Goal: Task Accomplishment & Management: Manage account settings

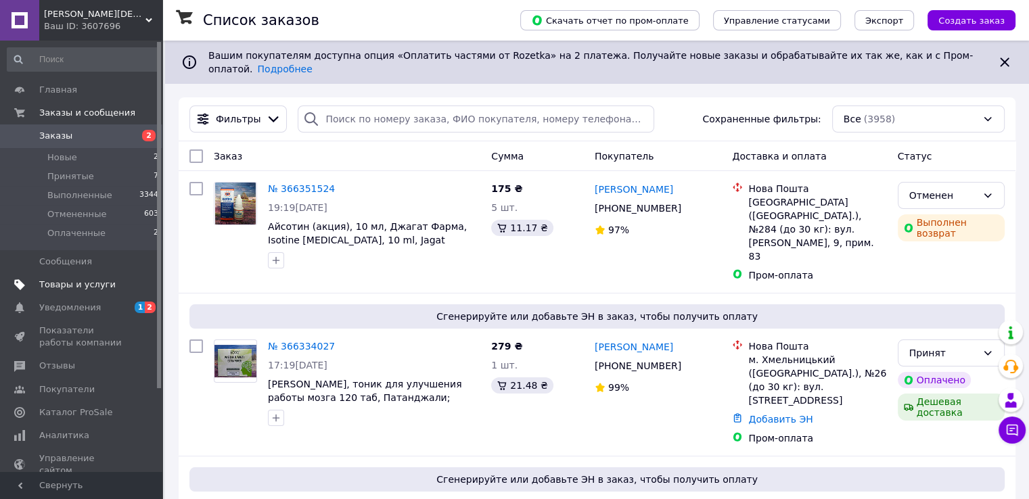
click at [68, 287] on span "Товары и услуги" at bounding box center [77, 285] width 76 height 12
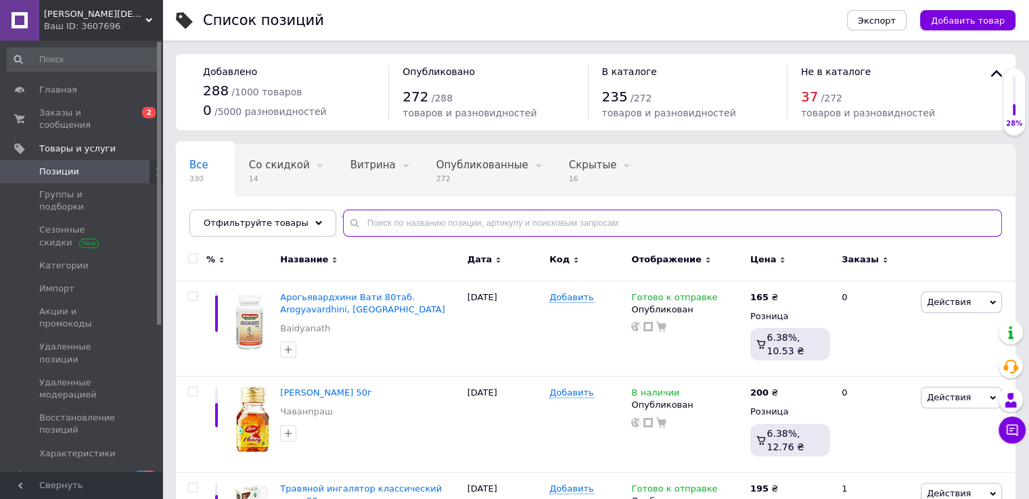
click at [405, 224] on input "text" at bounding box center [672, 223] width 659 height 27
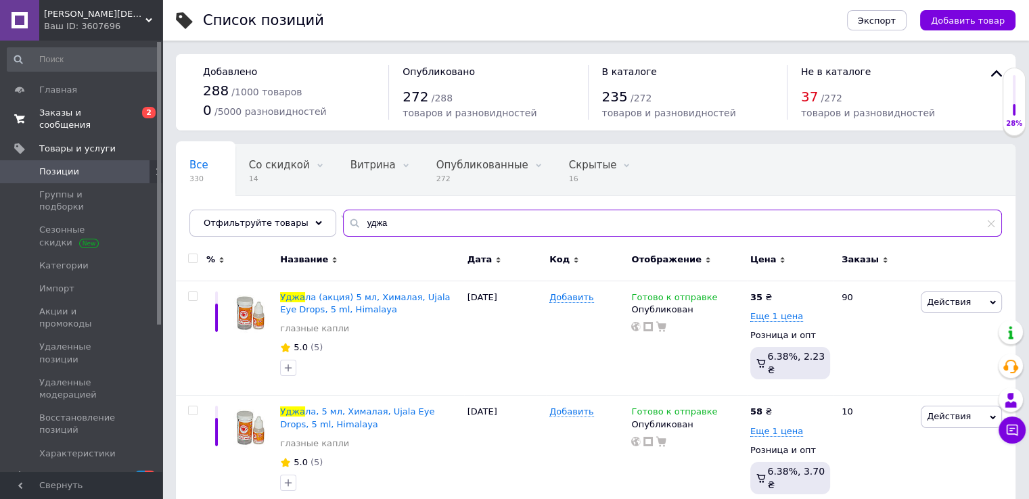
type input "уджа"
click at [81, 114] on span "Заказы и сообщения" at bounding box center [82, 119] width 86 height 24
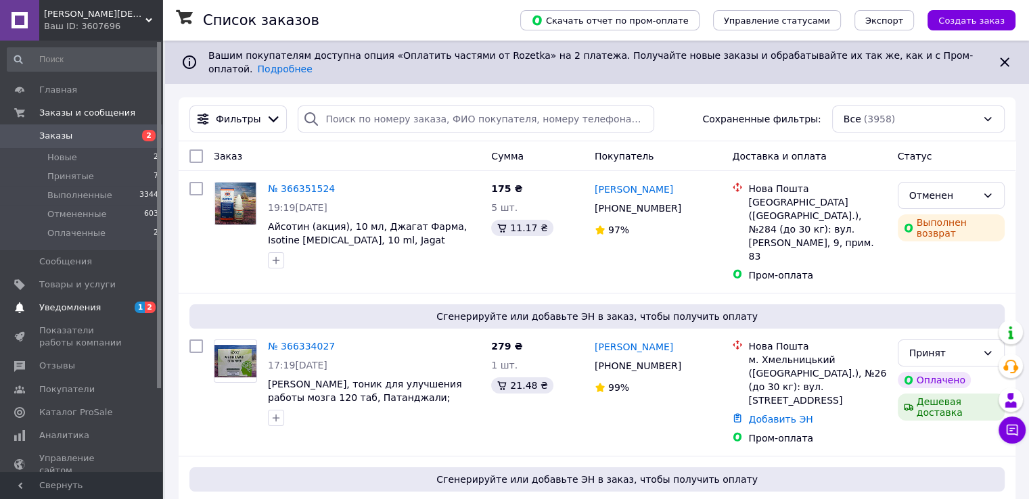
click at [79, 308] on span "Уведомления" at bounding box center [70, 308] width 62 height 12
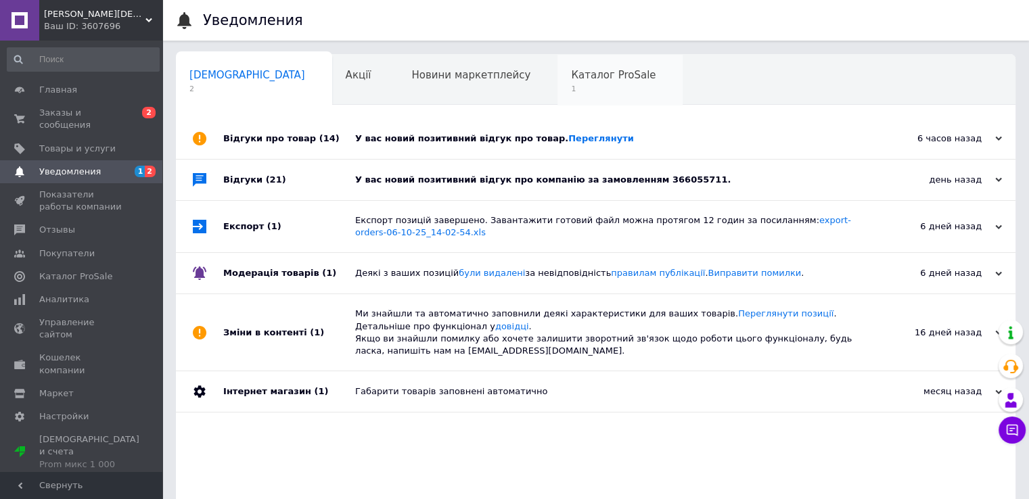
click at [571, 69] on span "Каталог ProSale" at bounding box center [613, 75] width 85 height 12
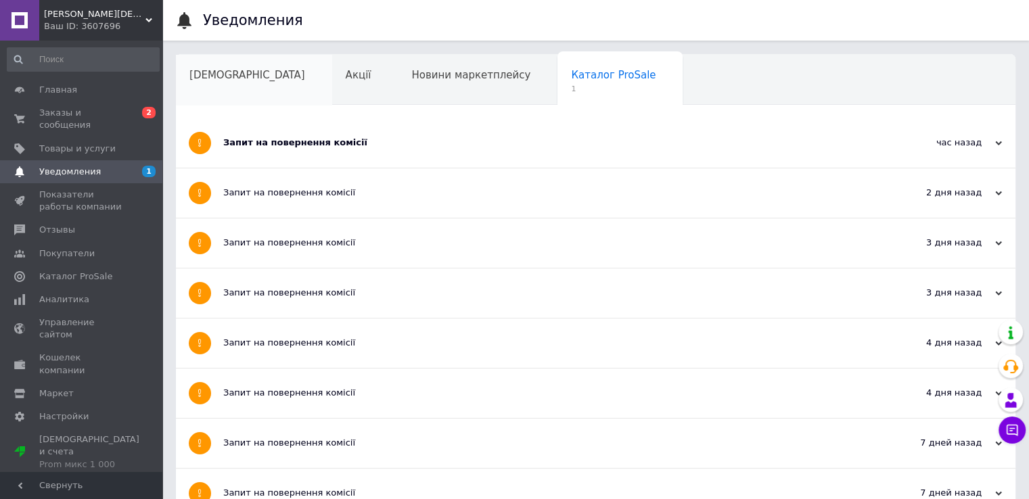
click at [233, 75] on span "[DEMOGRAPHIC_DATA]" at bounding box center [247, 75] width 116 height 12
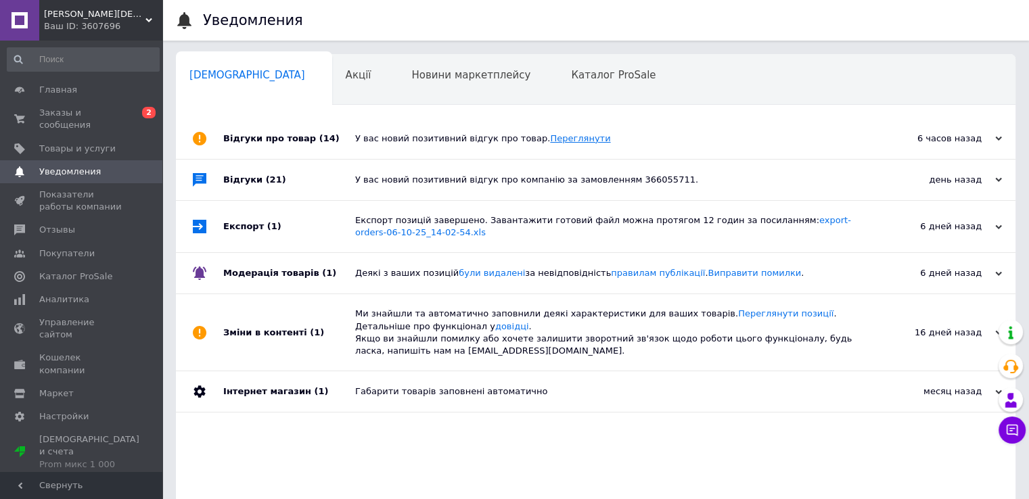
click at [564, 141] on link "Переглянути" at bounding box center [580, 138] width 60 height 10
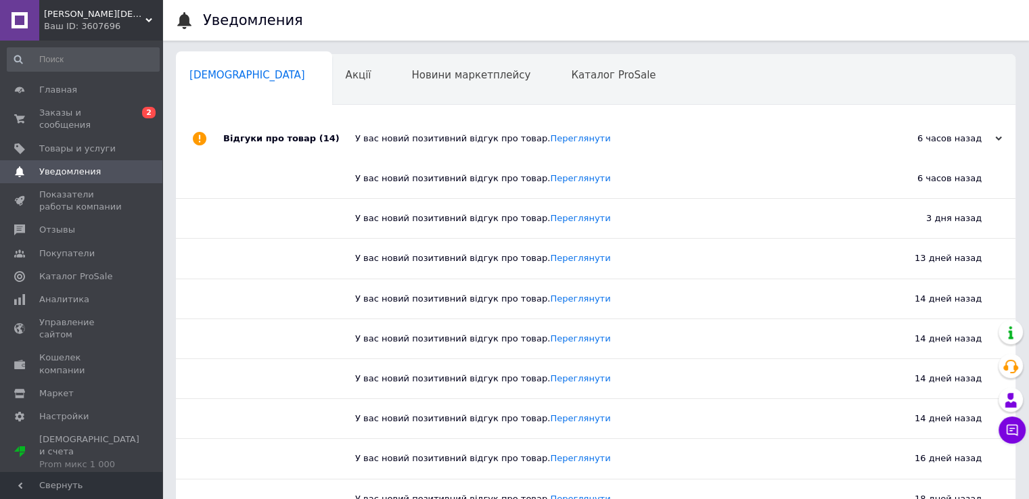
click at [78, 166] on span "Уведомления" at bounding box center [70, 172] width 62 height 12
click at [80, 114] on span "Заказы и сообщения" at bounding box center [82, 119] width 86 height 24
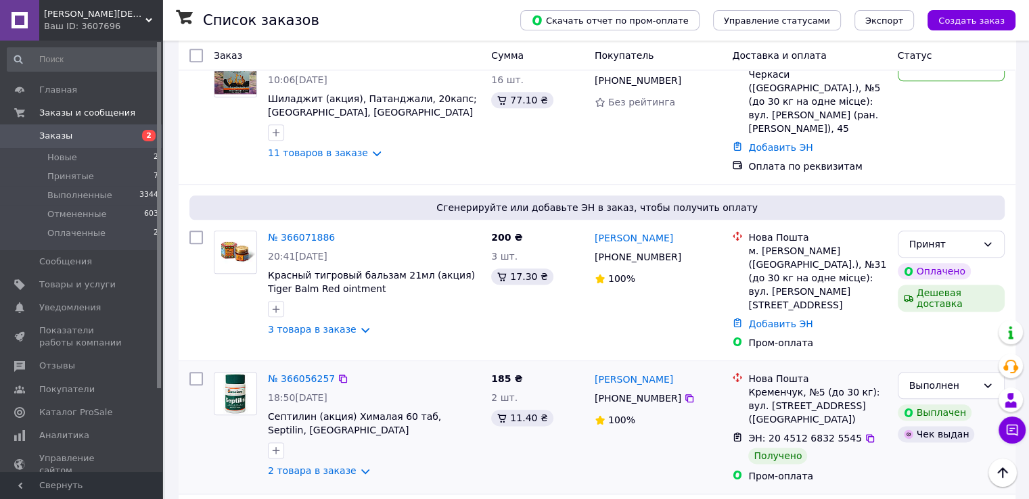
scroll to position [1488, 0]
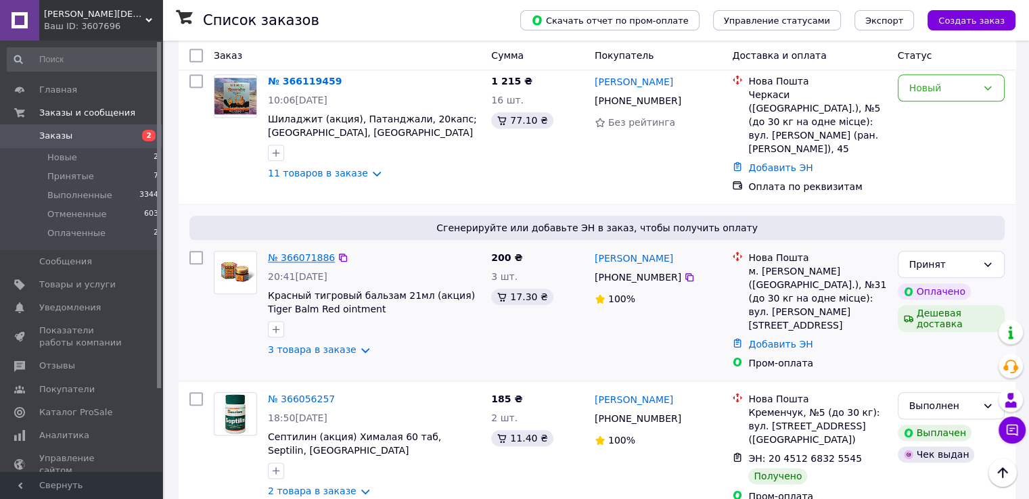
click at [287, 252] on link "№ 366071886" at bounding box center [301, 257] width 67 height 11
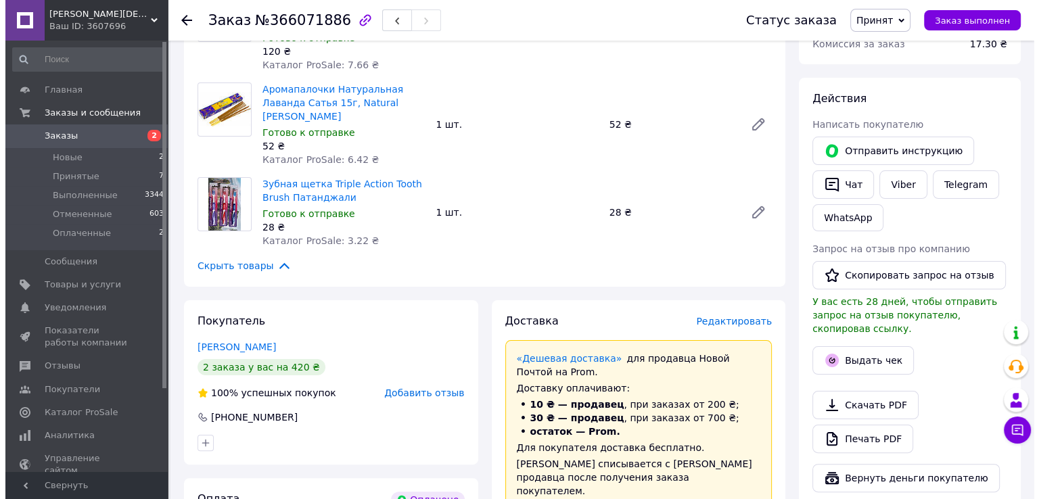
scroll to position [406, 0]
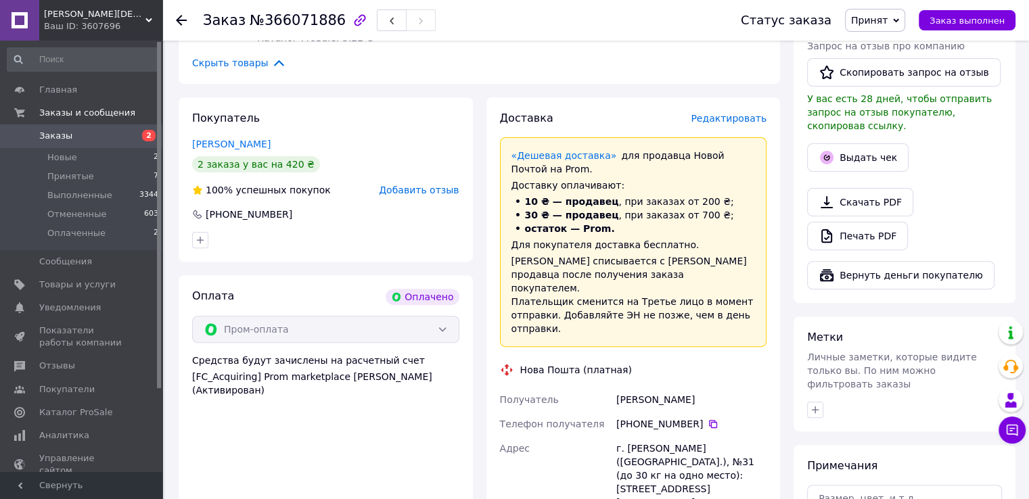
click at [752, 113] on span "Редактировать" at bounding box center [728, 118] width 76 height 11
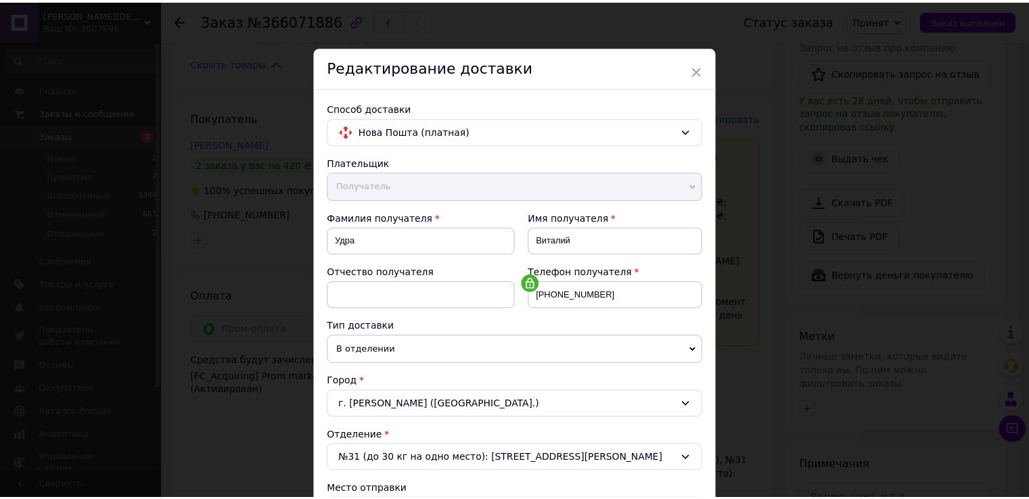
scroll to position [0, 0]
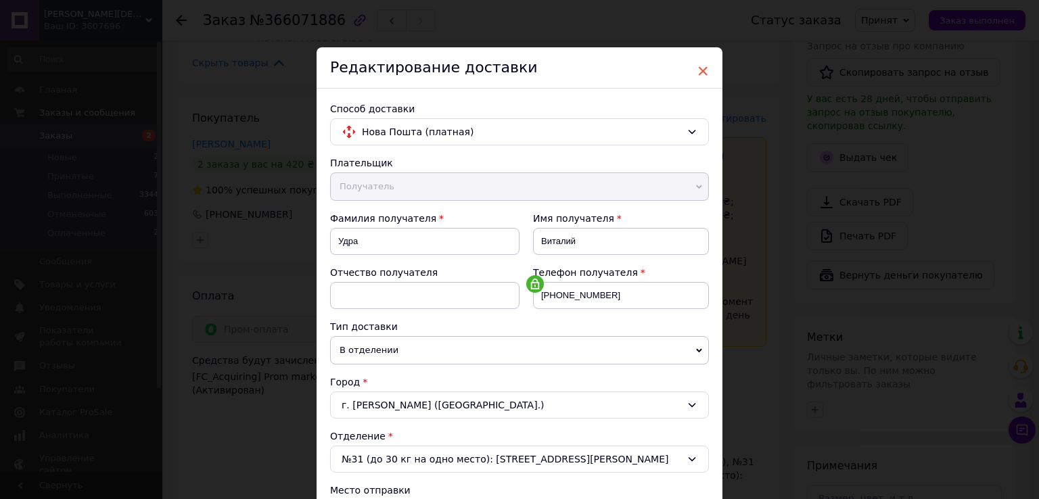
click at [705, 69] on span "×" at bounding box center [703, 71] width 12 height 23
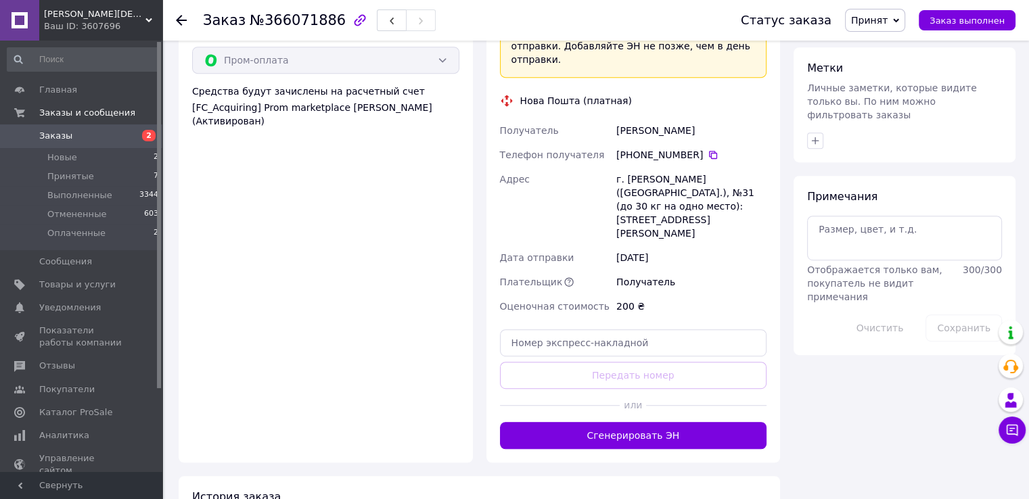
scroll to position [676, 0]
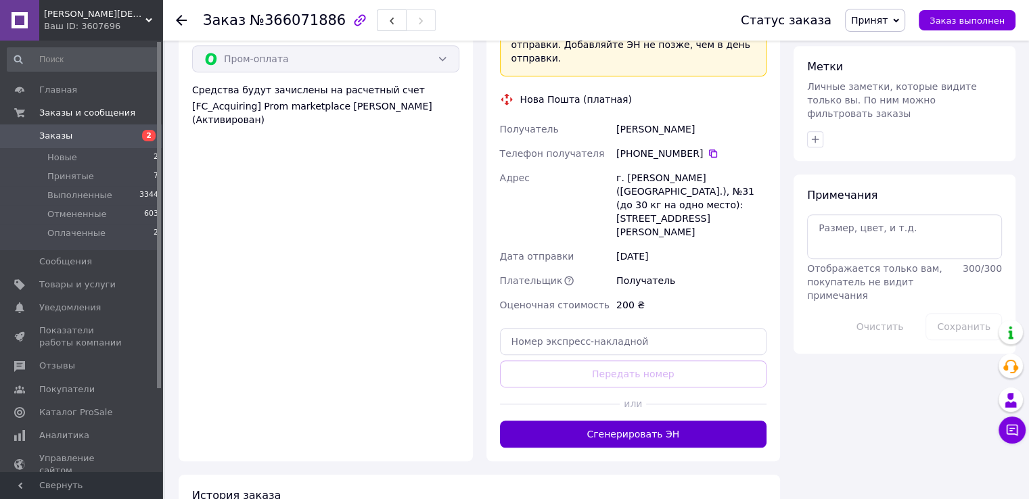
click at [655, 421] on button "Сгенерировать ЭН" at bounding box center [633, 434] width 267 height 27
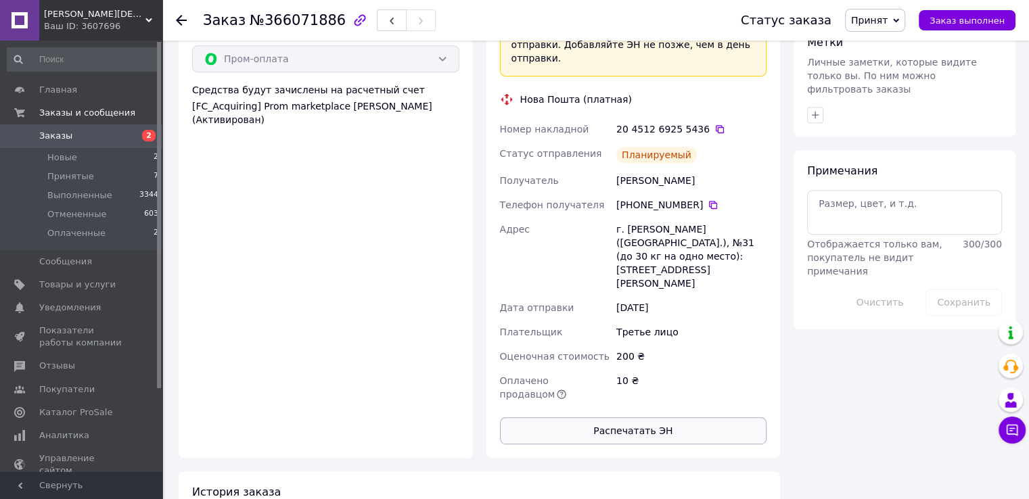
click at [611, 417] on button "Распечатать ЭН" at bounding box center [633, 430] width 267 height 27
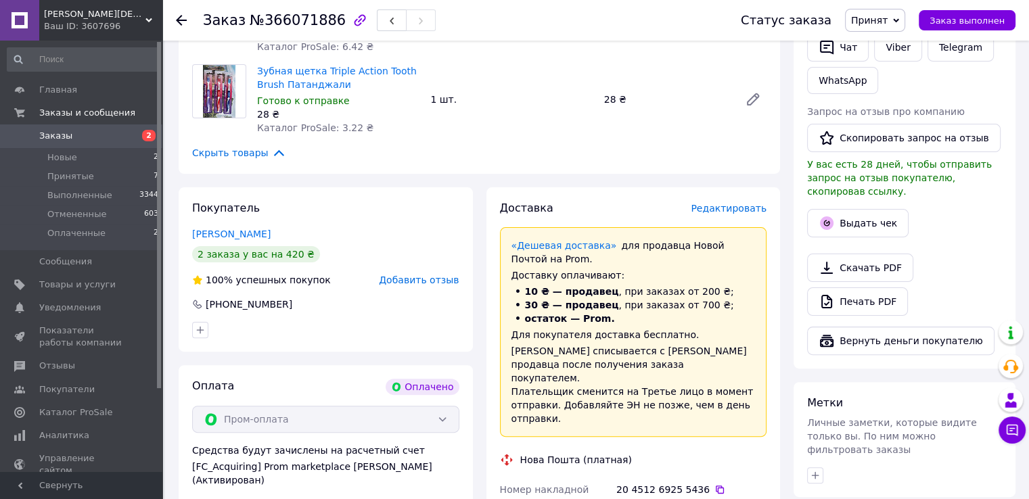
scroll to position [135, 0]
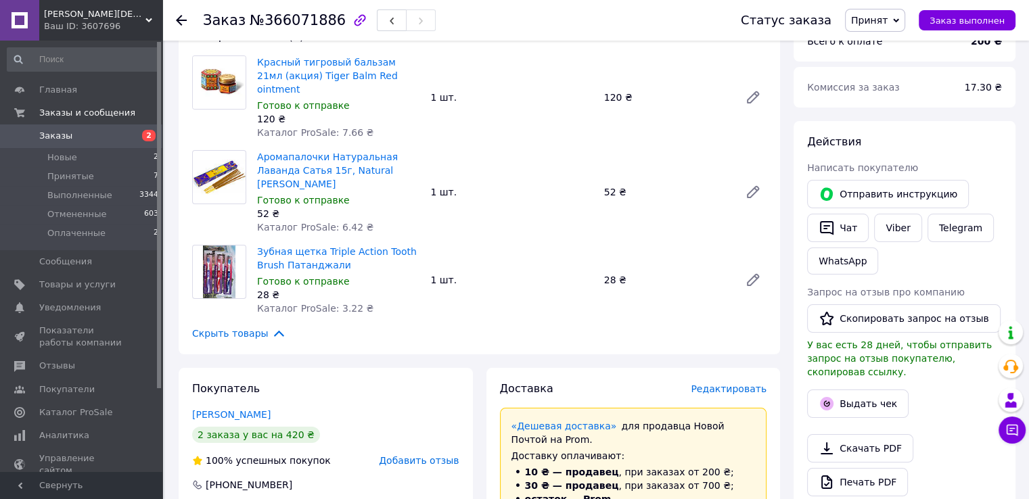
click at [101, 141] on span "Заказы" at bounding box center [82, 136] width 86 height 12
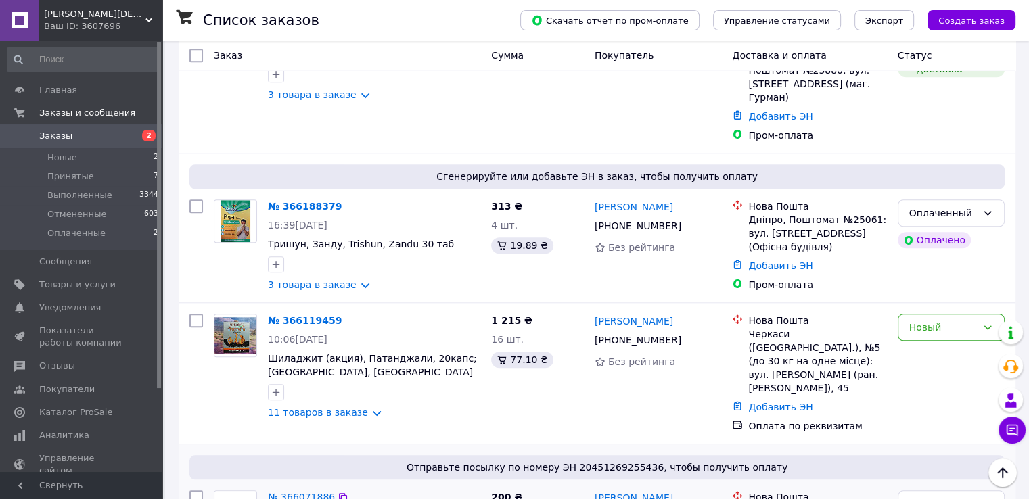
scroll to position [1217, 0]
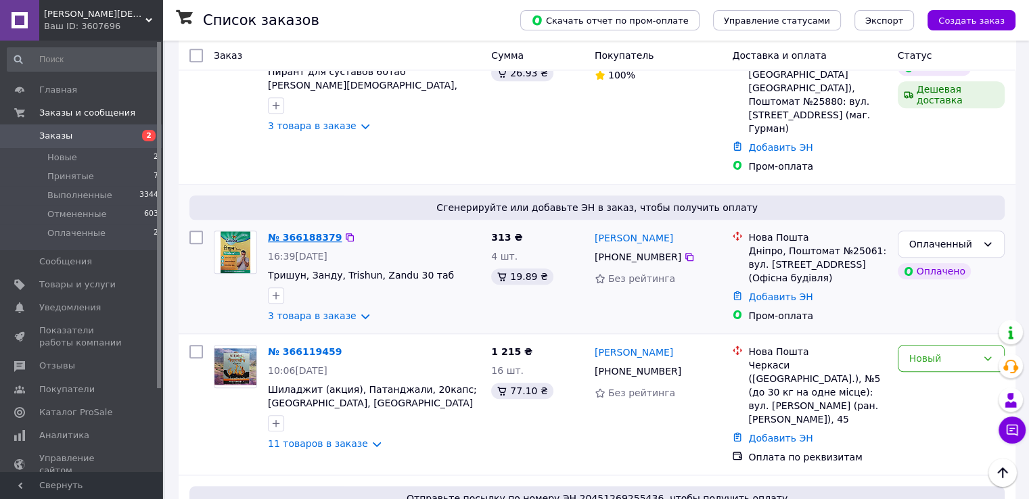
click at [282, 232] on link "№ 366188379" at bounding box center [305, 237] width 74 height 11
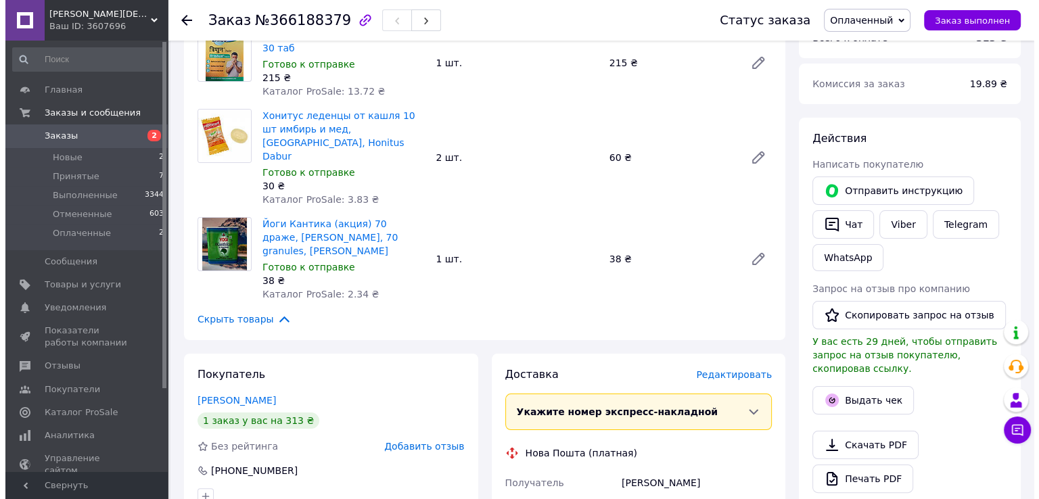
scroll to position [164, 0]
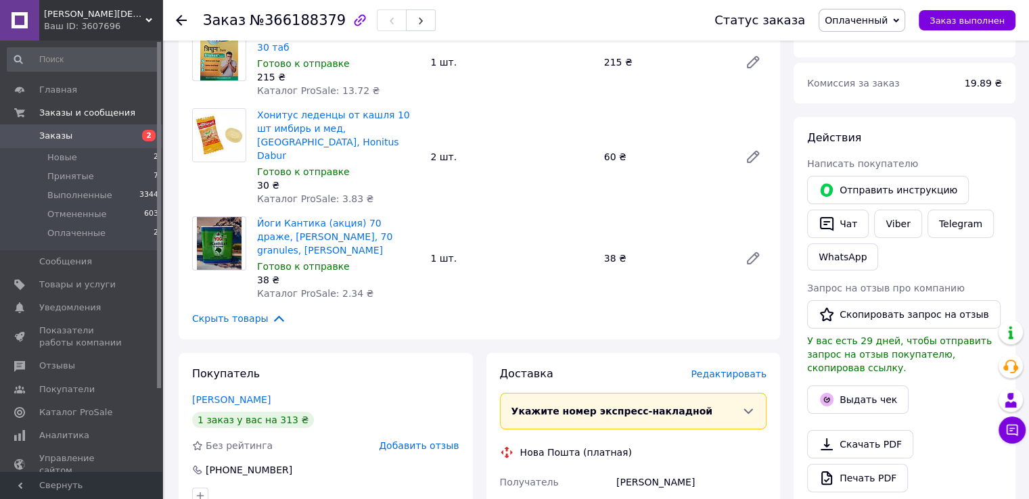
click at [747, 369] on span "Редактировать" at bounding box center [728, 374] width 76 height 11
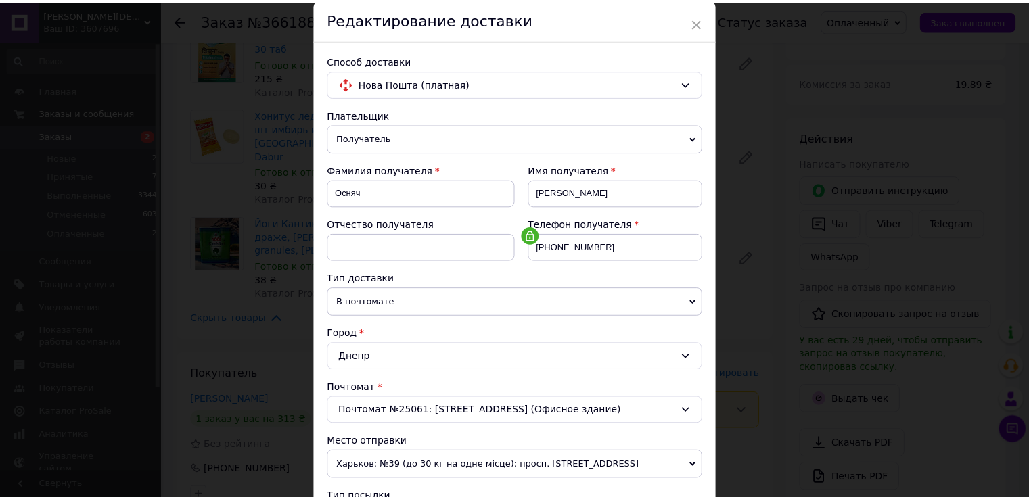
scroll to position [0, 0]
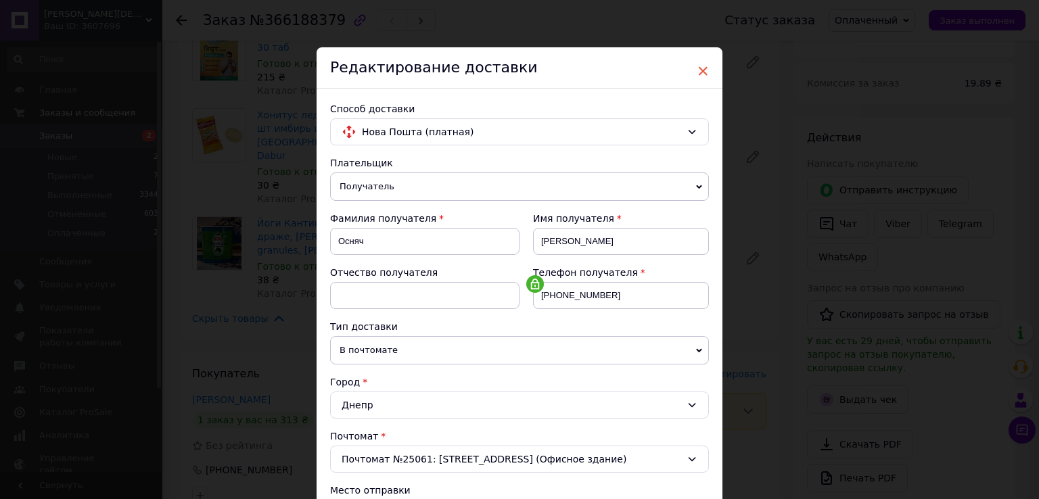
click at [703, 70] on span "×" at bounding box center [703, 71] width 12 height 23
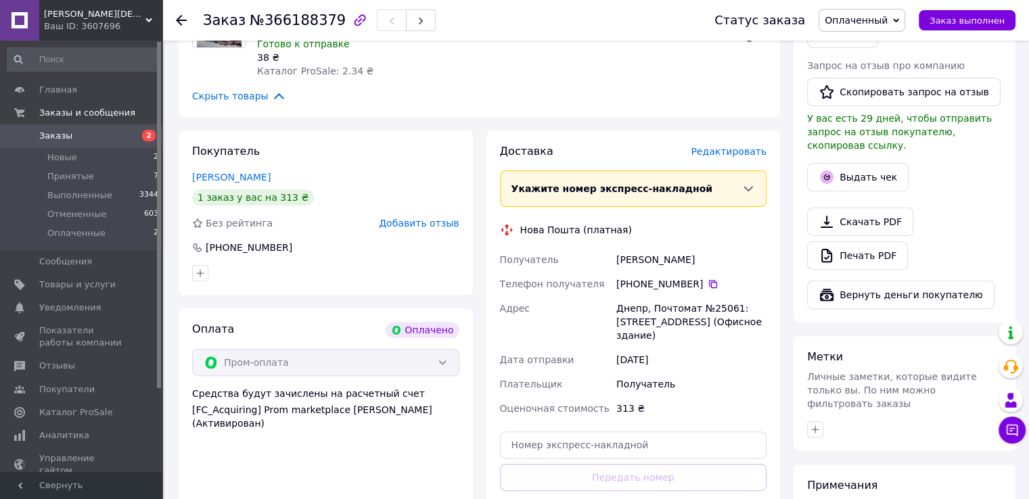
scroll to position [502, 0]
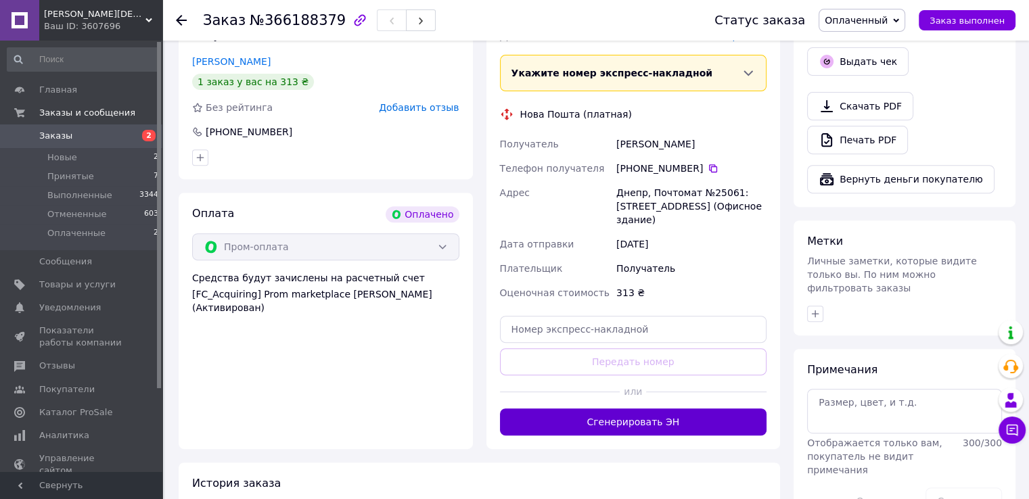
click at [640, 408] on button "Сгенерировать ЭН" at bounding box center [633, 421] width 267 height 27
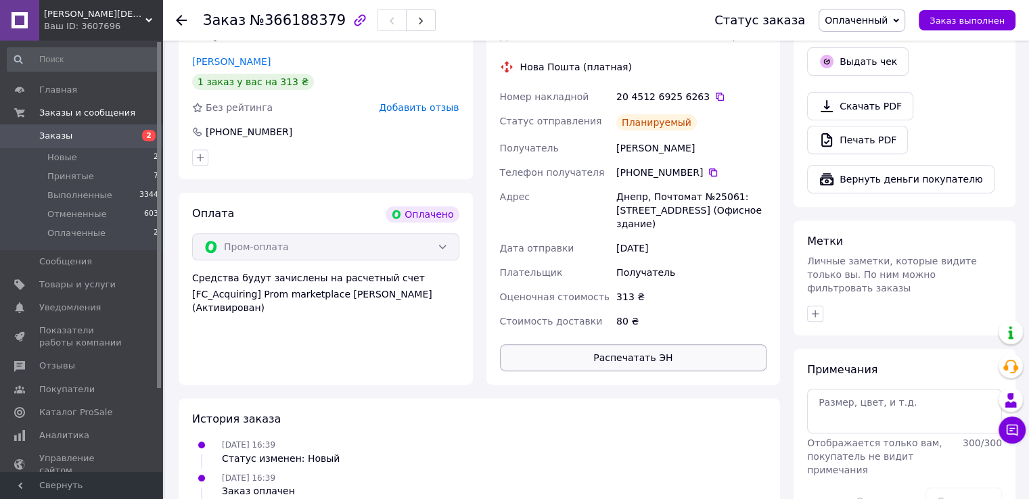
click at [639, 344] on button "Распечатать ЭН" at bounding box center [633, 357] width 267 height 27
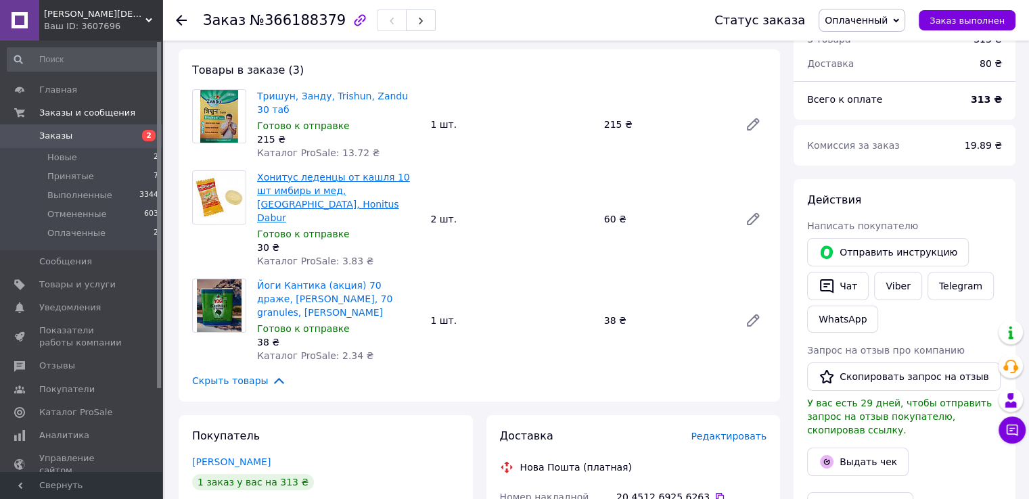
scroll to position [28, 0]
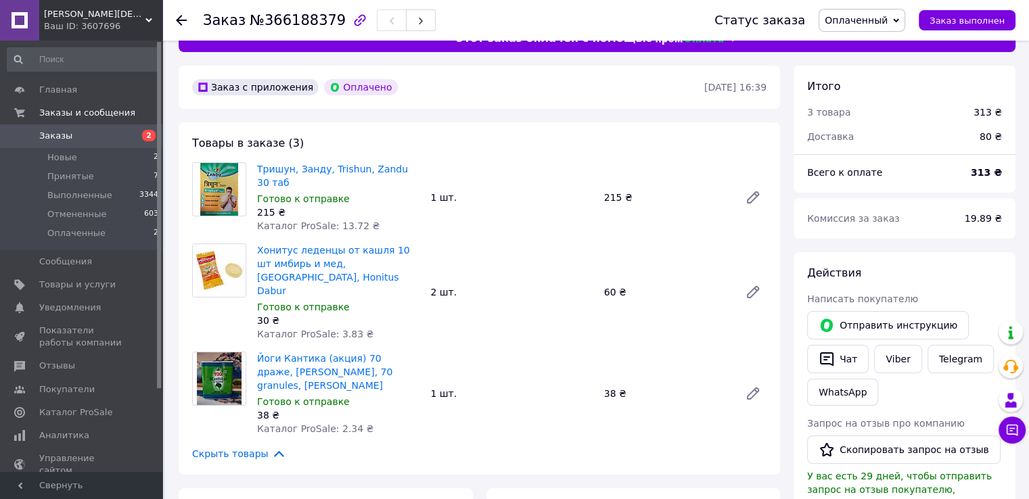
click at [50, 137] on span "Заказы" at bounding box center [55, 136] width 33 height 12
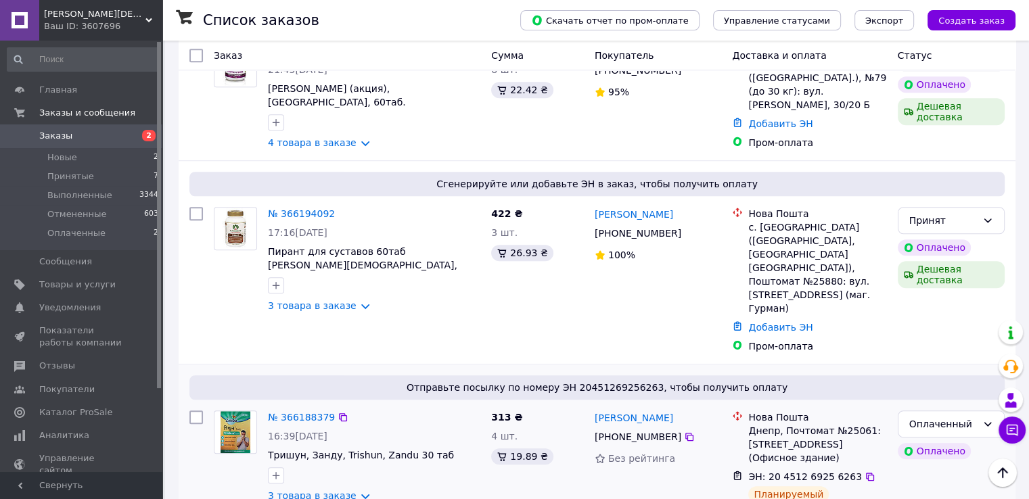
scroll to position [1014, 0]
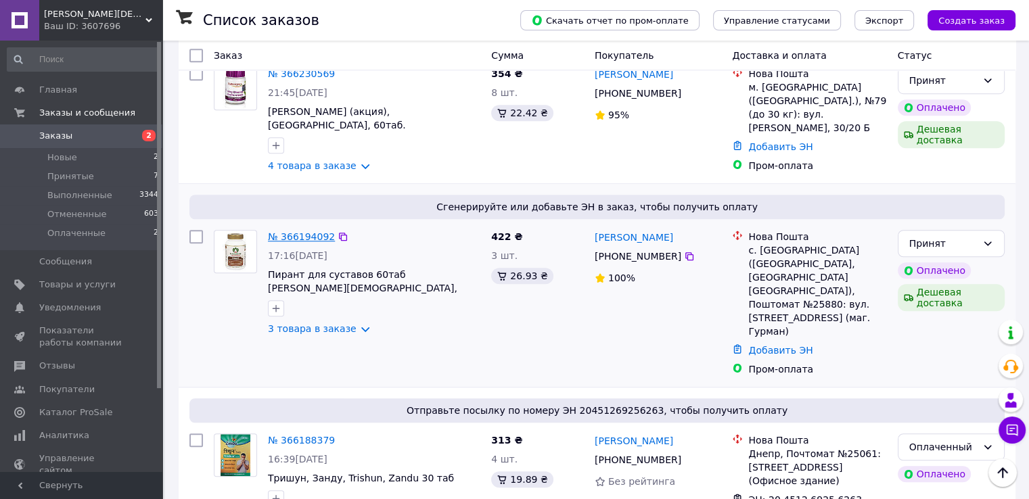
click at [314, 231] on link "№ 366194092" at bounding box center [301, 236] width 67 height 11
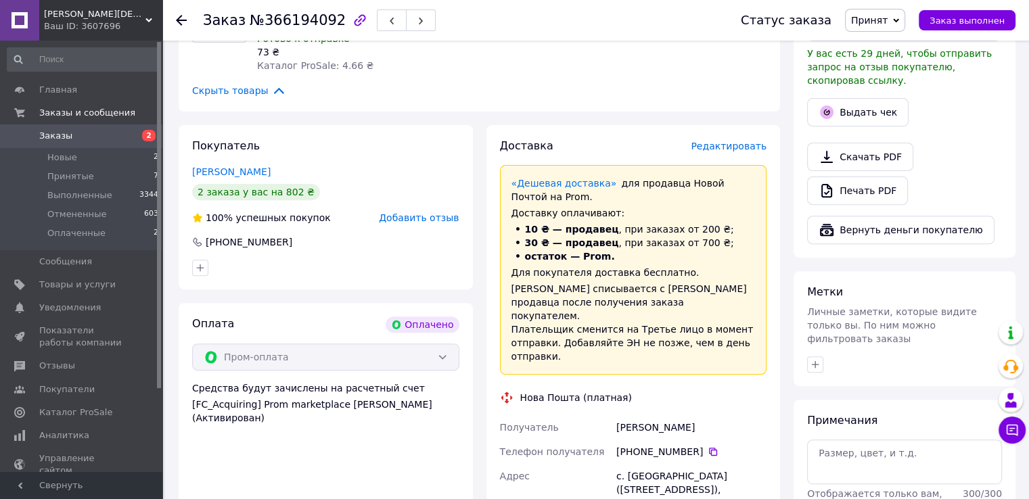
scroll to position [430, 0]
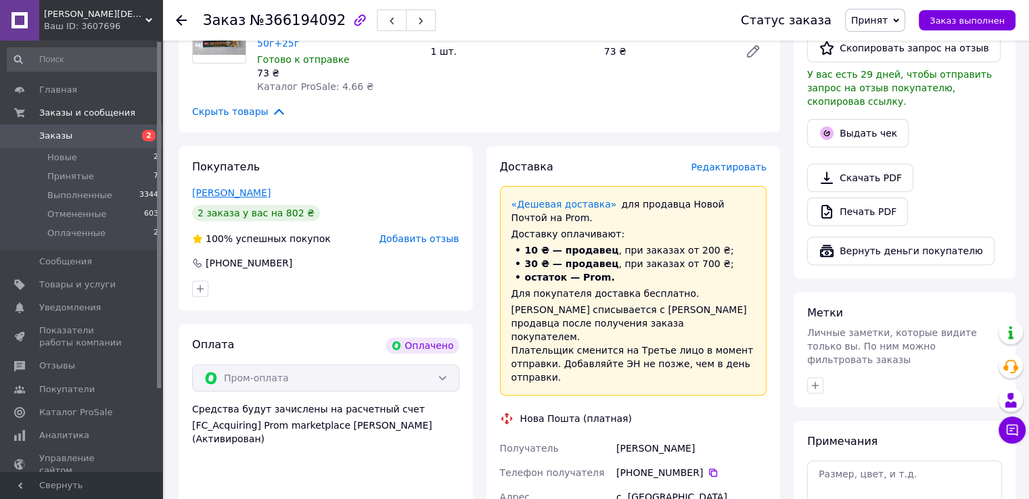
click at [270, 187] on link "[PERSON_NAME]" at bounding box center [231, 192] width 78 height 11
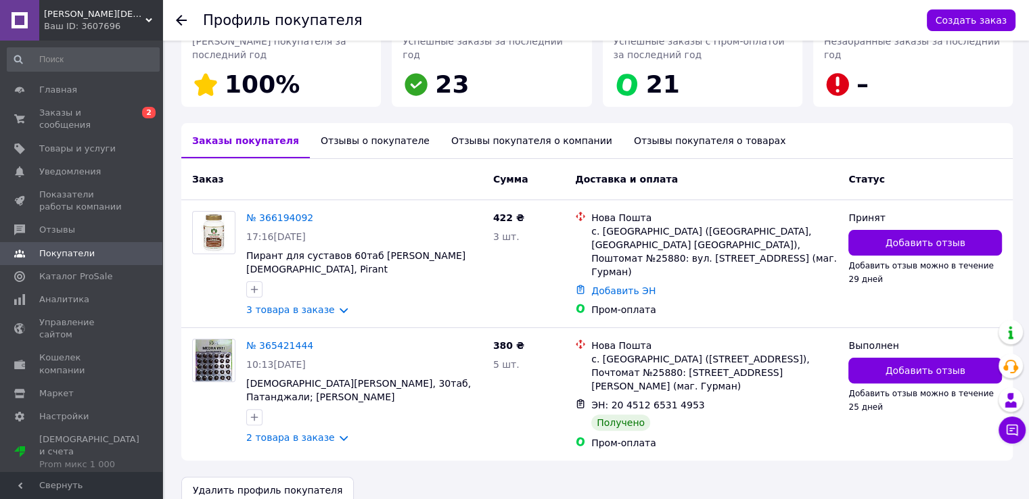
scroll to position [275, 0]
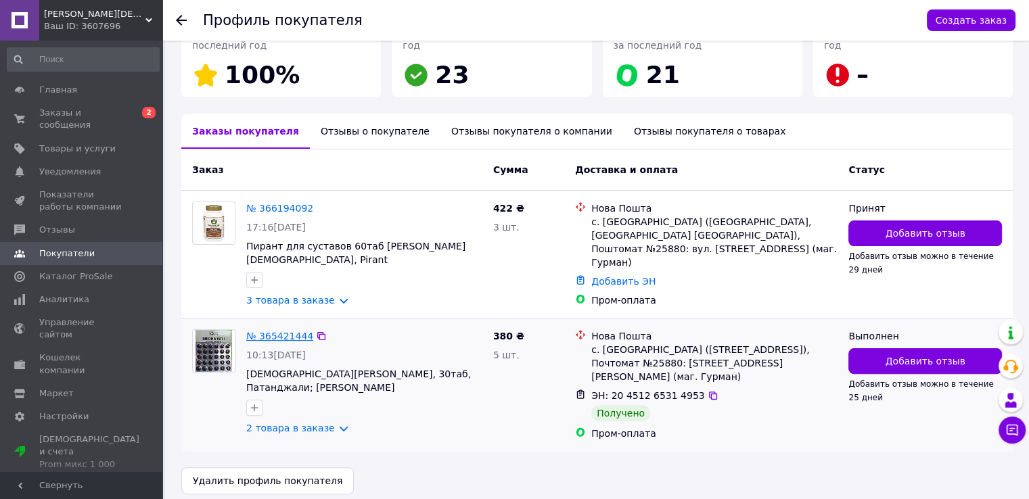
click at [288, 331] on link "№ 365421444" at bounding box center [279, 336] width 67 height 11
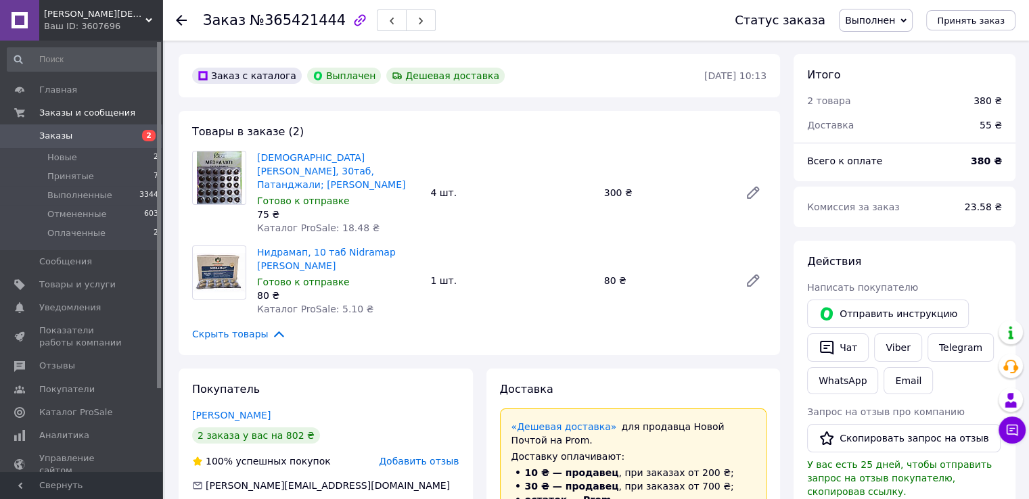
scroll to position [46, 0]
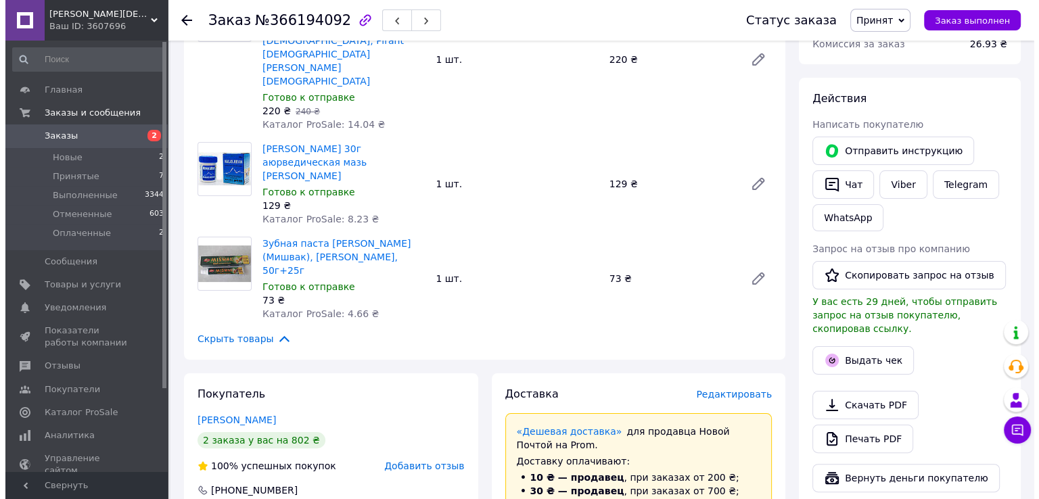
scroll to position [271, 0]
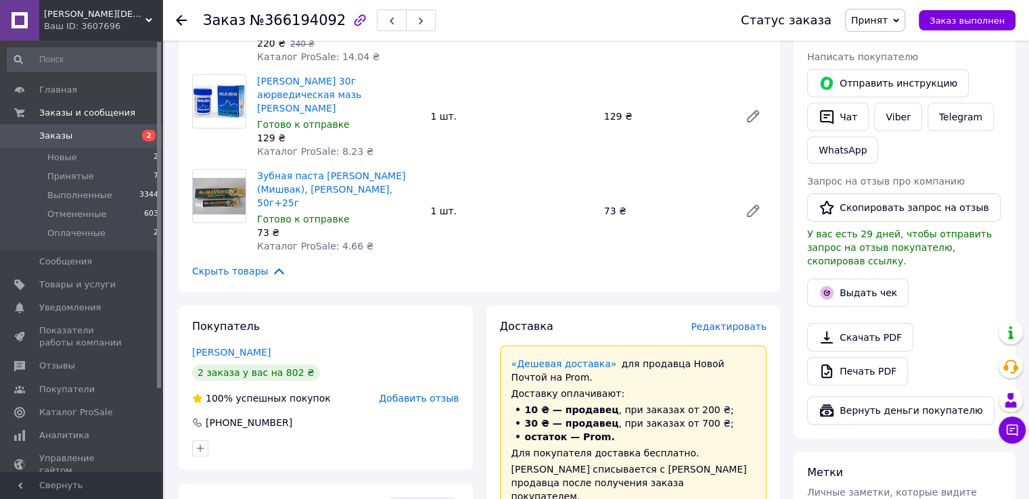
click at [749, 321] on span "Редактировать" at bounding box center [728, 326] width 76 height 11
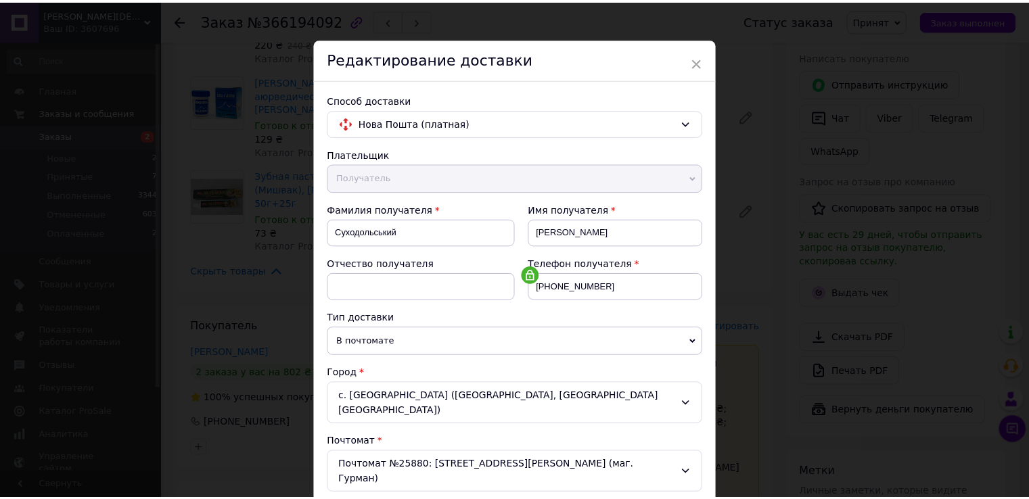
scroll to position [0, 0]
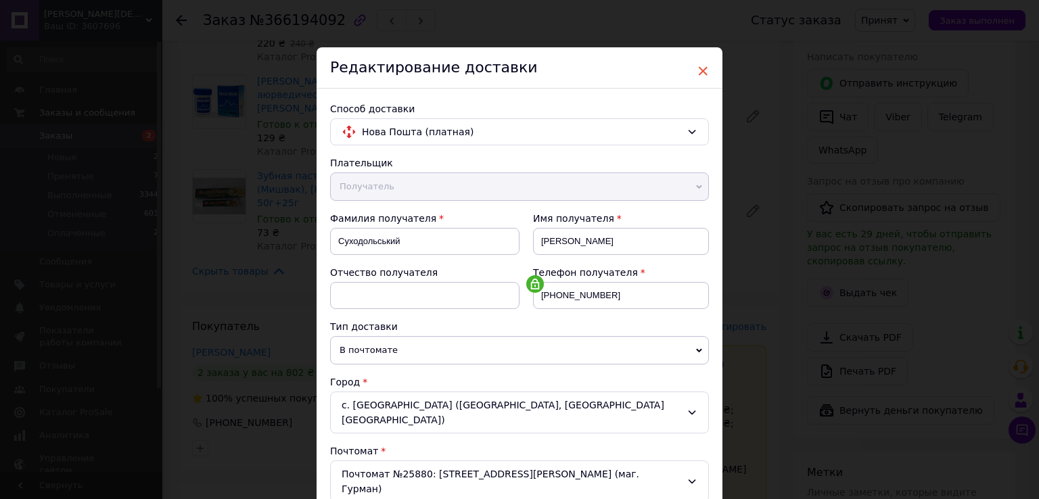
click at [700, 71] on span "×" at bounding box center [703, 71] width 12 height 23
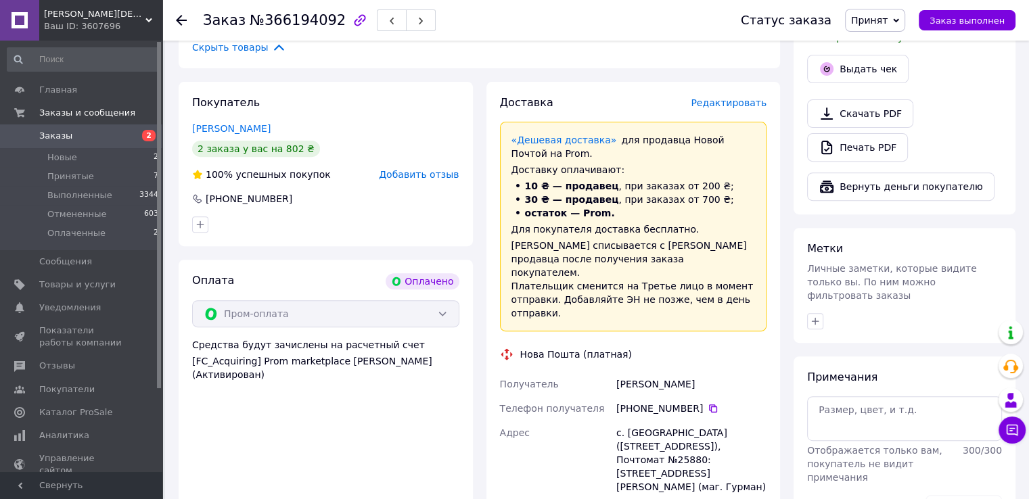
scroll to position [676, 0]
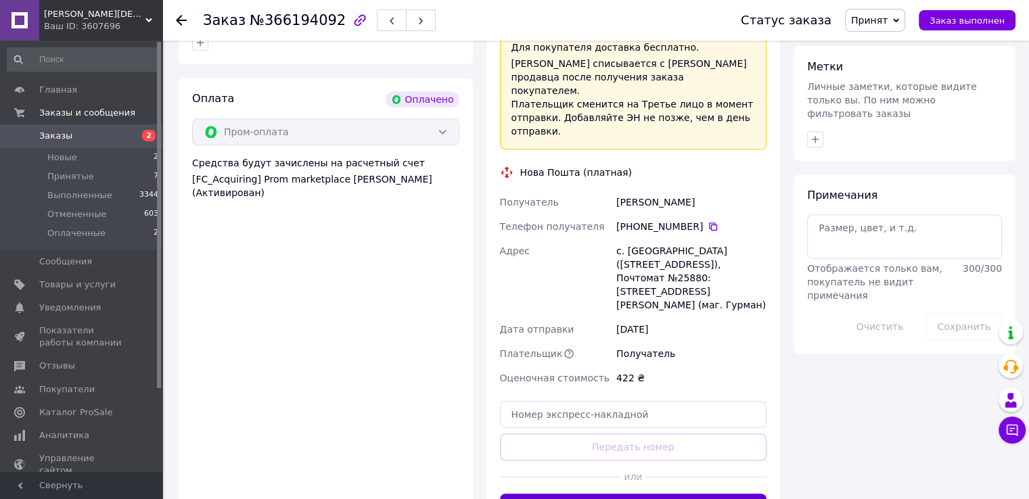
click at [622, 494] on button "Сгенерировать ЭН" at bounding box center [633, 507] width 267 height 27
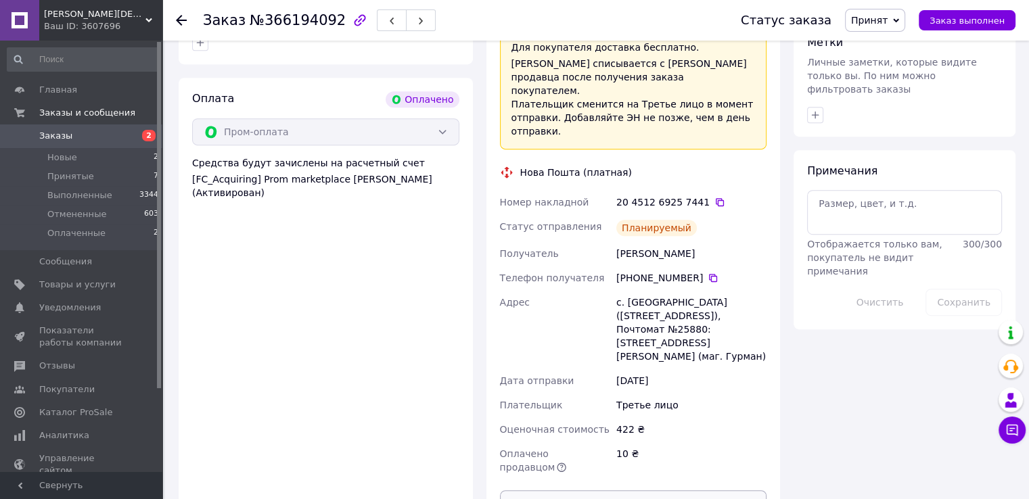
click at [626, 490] on button "Распечатать ЭН" at bounding box center [633, 503] width 267 height 27
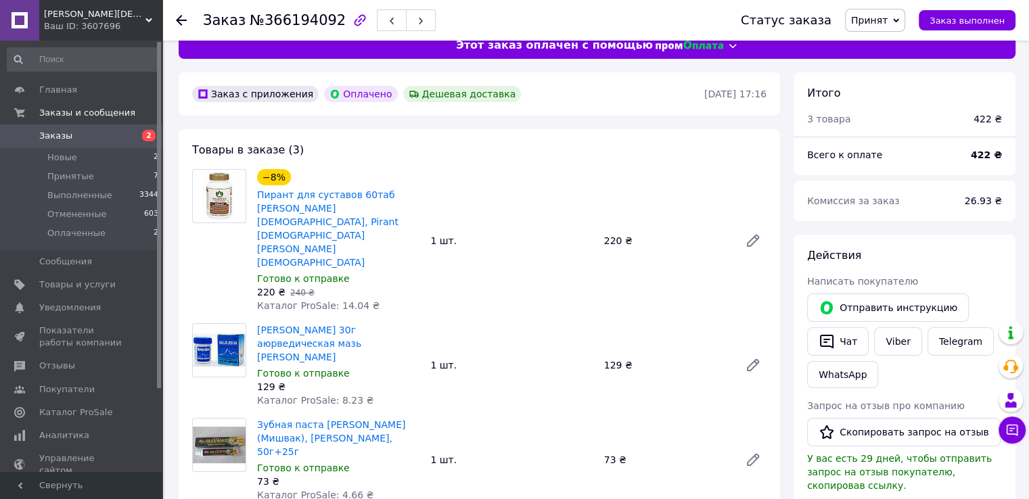
scroll to position [0, 0]
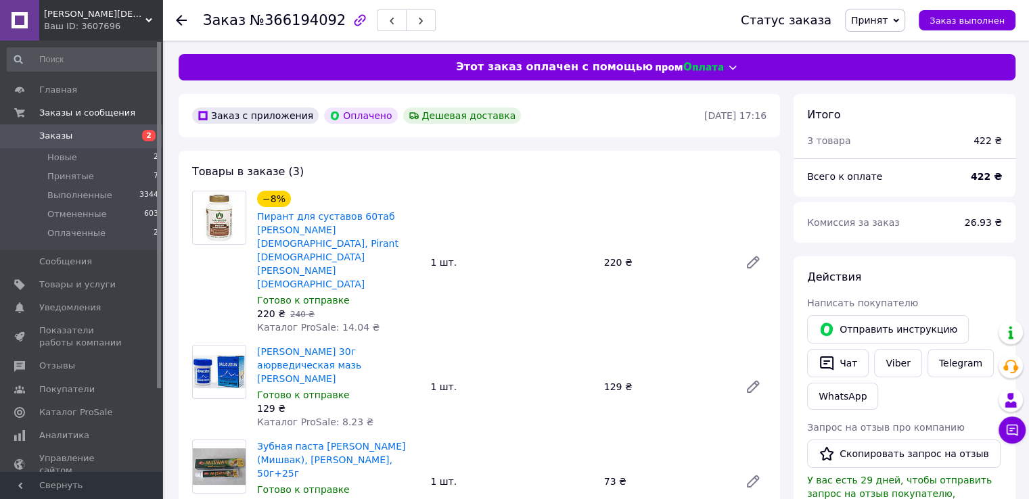
click at [89, 139] on span "Заказы" at bounding box center [82, 136] width 86 height 12
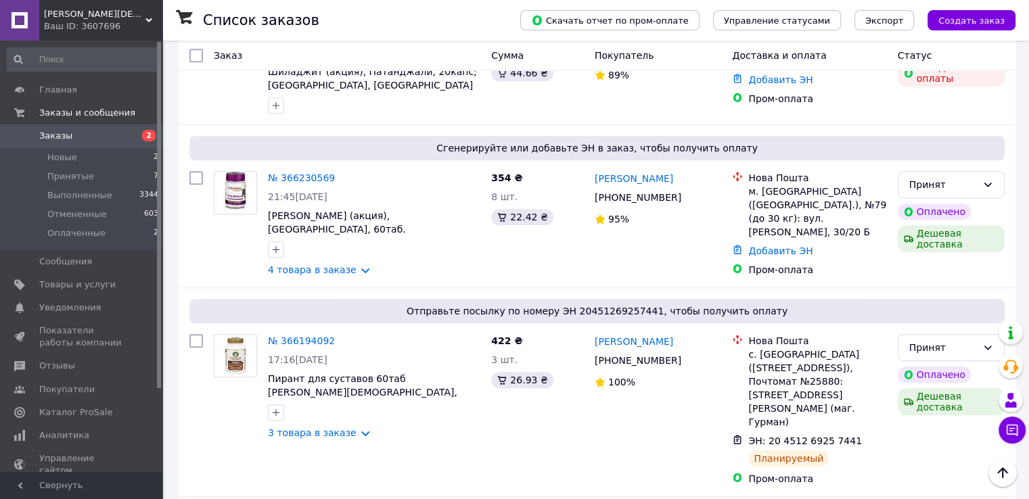
scroll to position [879, 0]
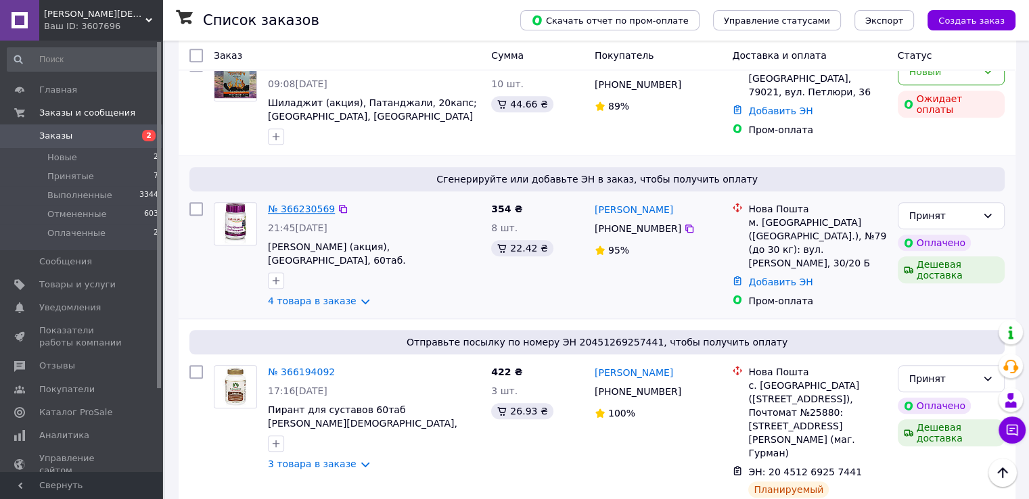
click at [299, 204] on link "№ 366230569" at bounding box center [301, 209] width 67 height 11
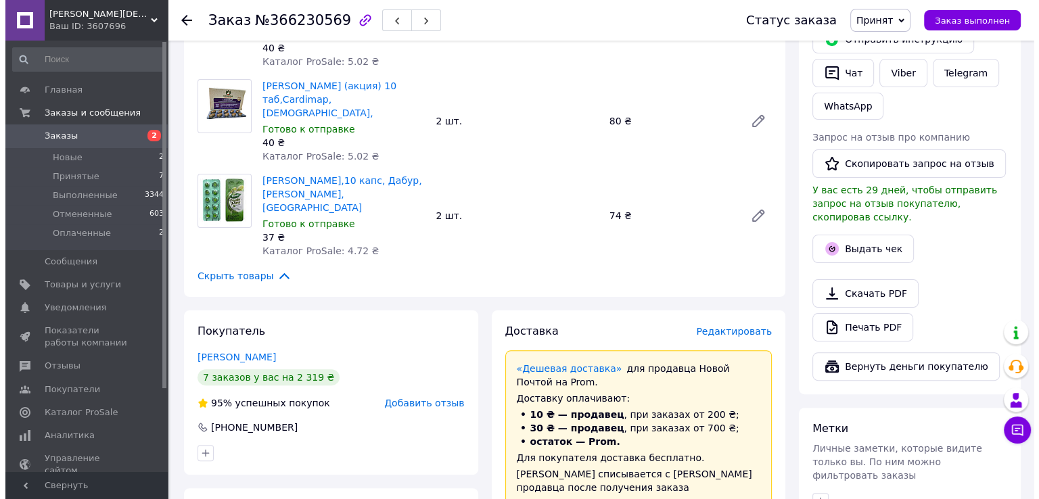
scroll to position [338, 0]
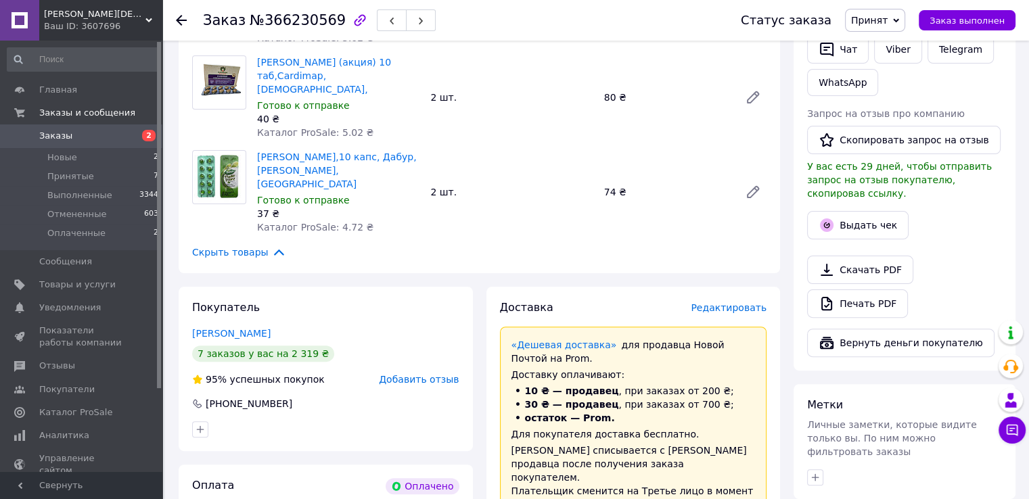
click at [724, 302] on span "Редактировать" at bounding box center [728, 307] width 76 height 11
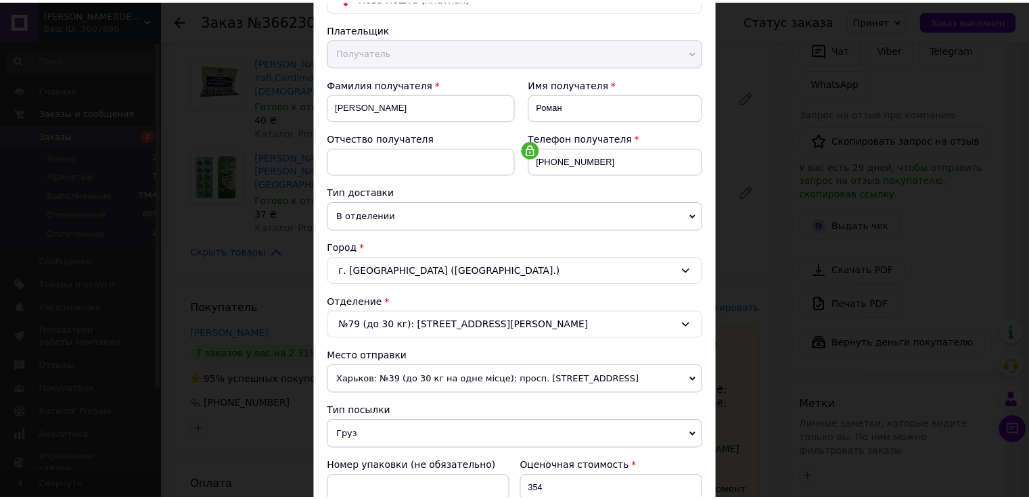
scroll to position [0, 0]
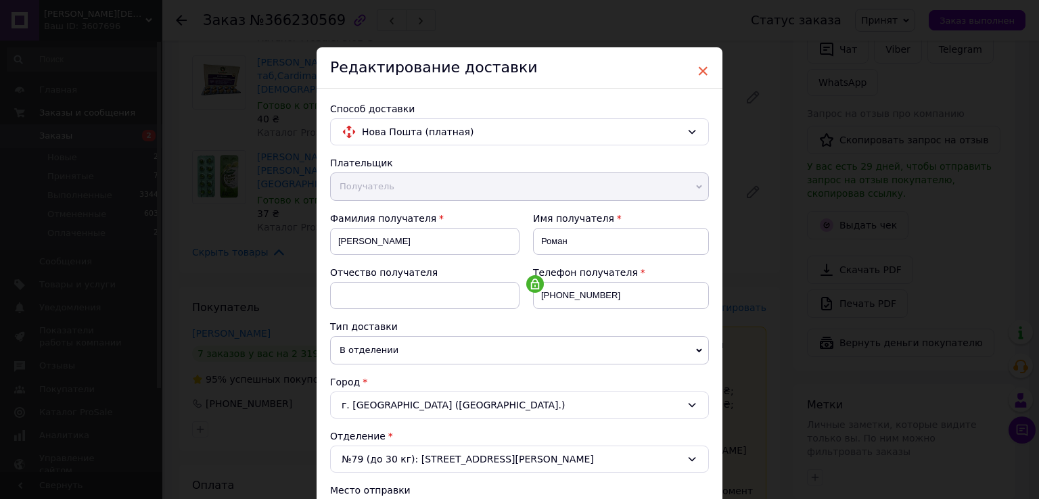
click at [703, 72] on span "×" at bounding box center [703, 71] width 12 height 23
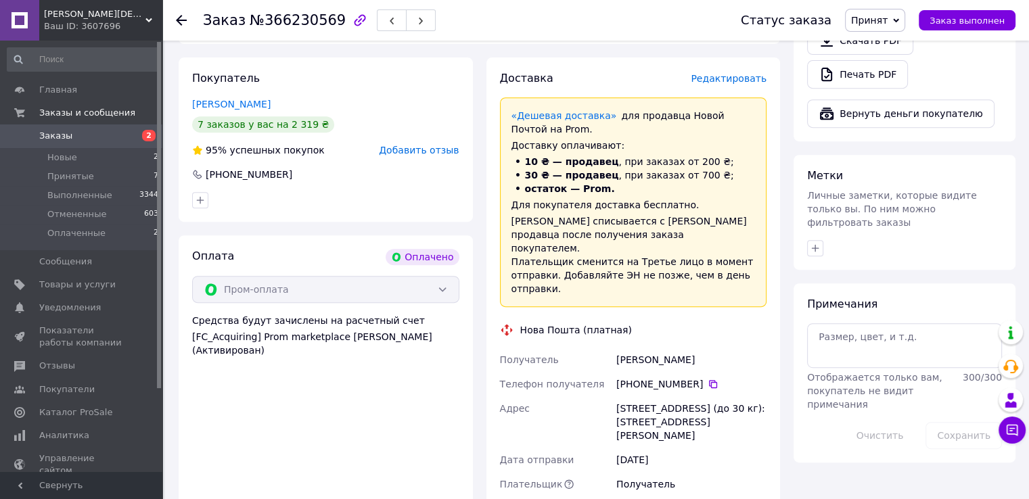
scroll to position [676, 0]
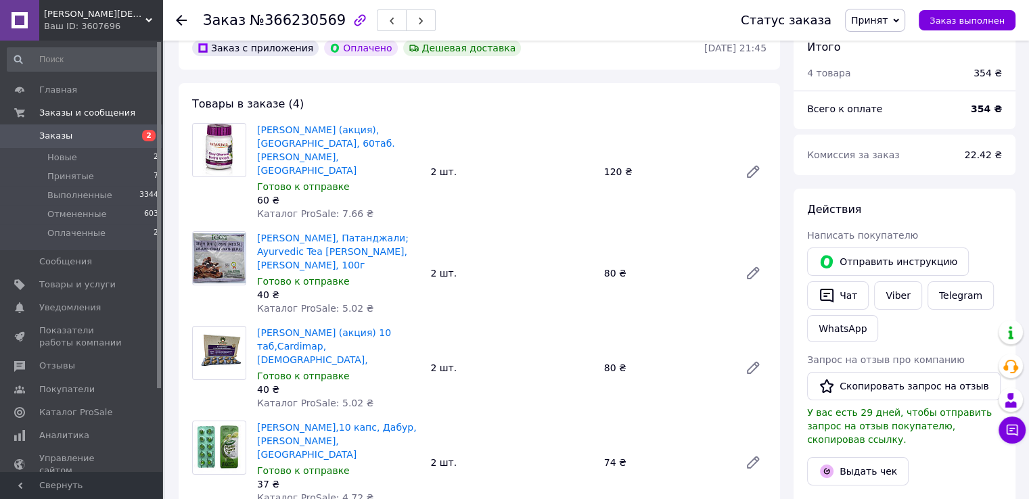
scroll to position [0, 0]
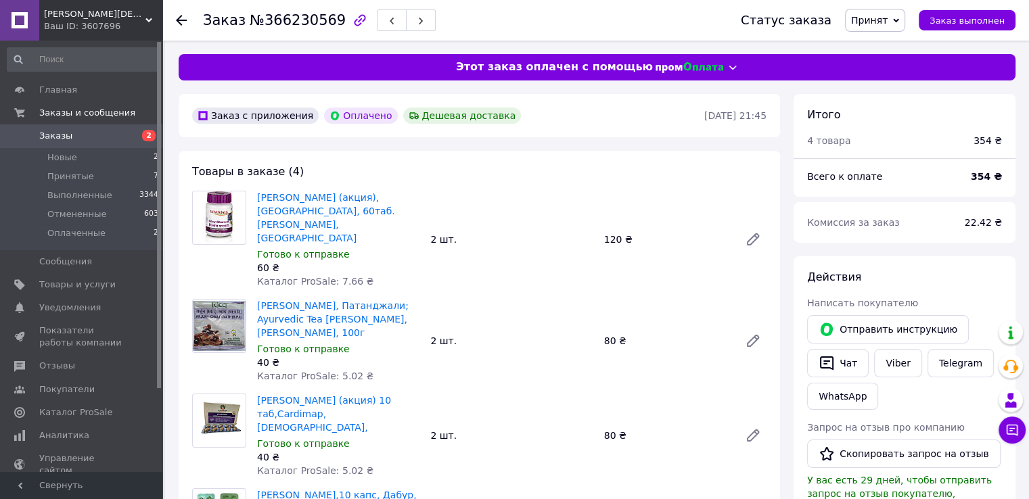
click at [72, 140] on span "Заказы" at bounding box center [82, 136] width 86 height 12
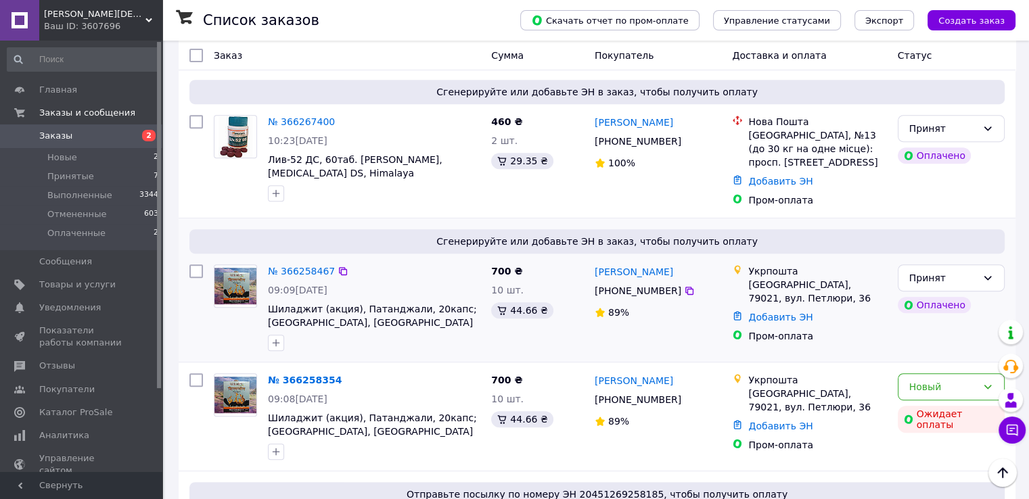
scroll to position [541, 0]
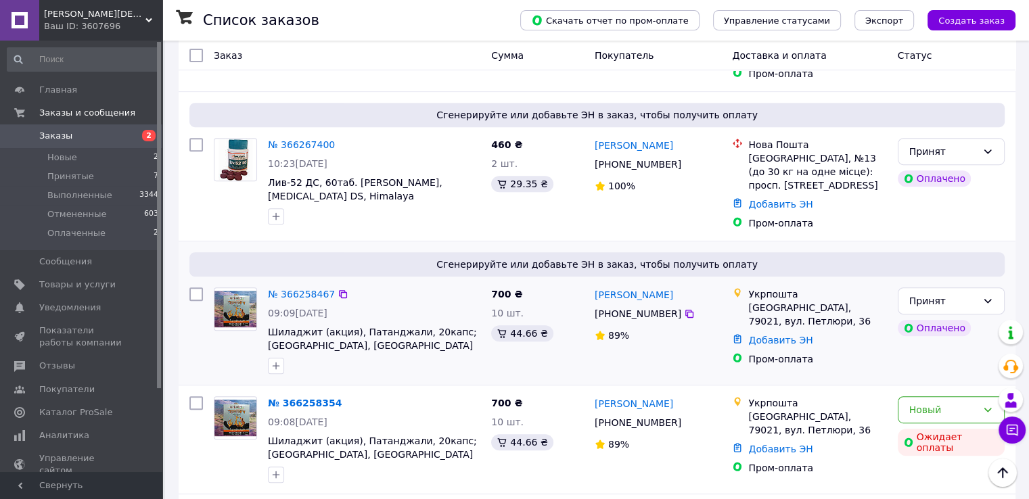
click at [306, 286] on div "№ 366258467" at bounding box center [301, 294] width 70 height 16
click at [304, 289] on link "№ 366258467" at bounding box center [301, 294] width 67 height 11
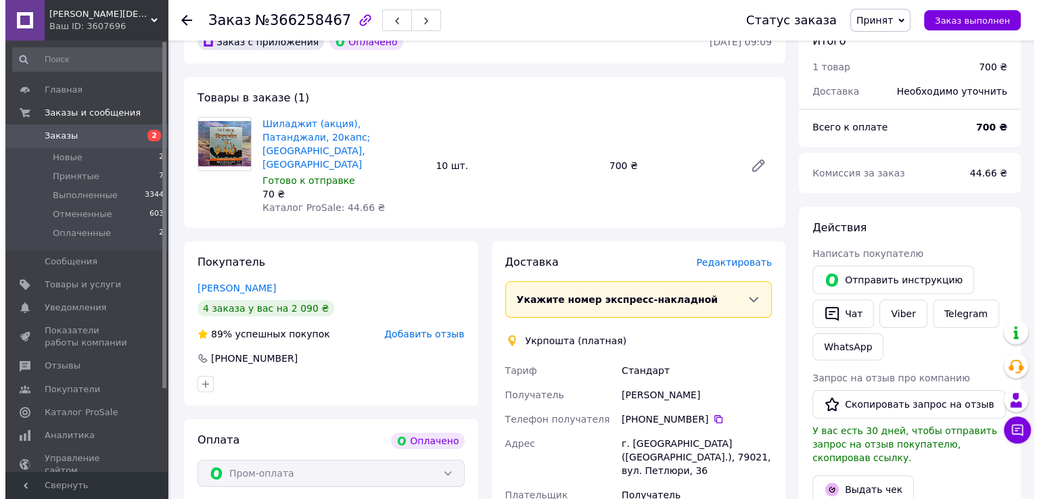
scroll to position [43, 0]
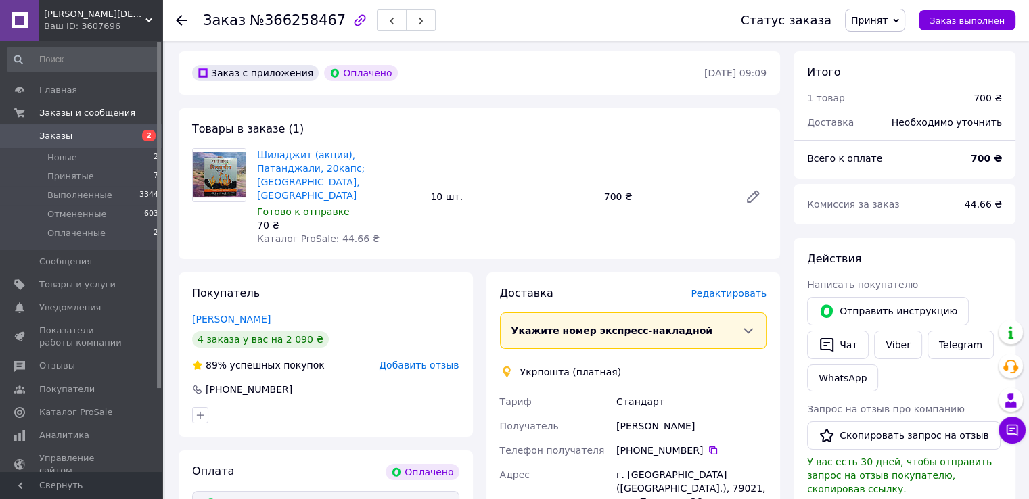
click at [757, 288] on span "Редактировать" at bounding box center [728, 293] width 76 height 11
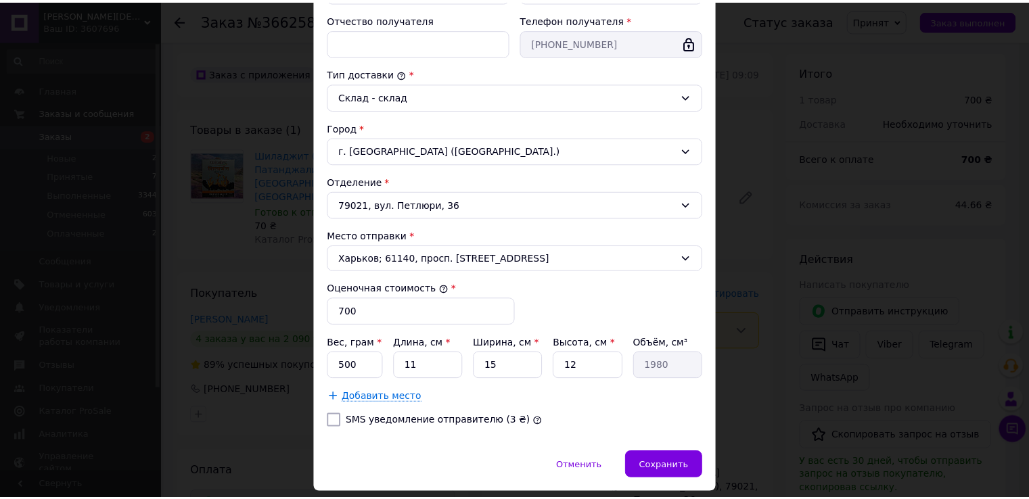
scroll to position [338, 0]
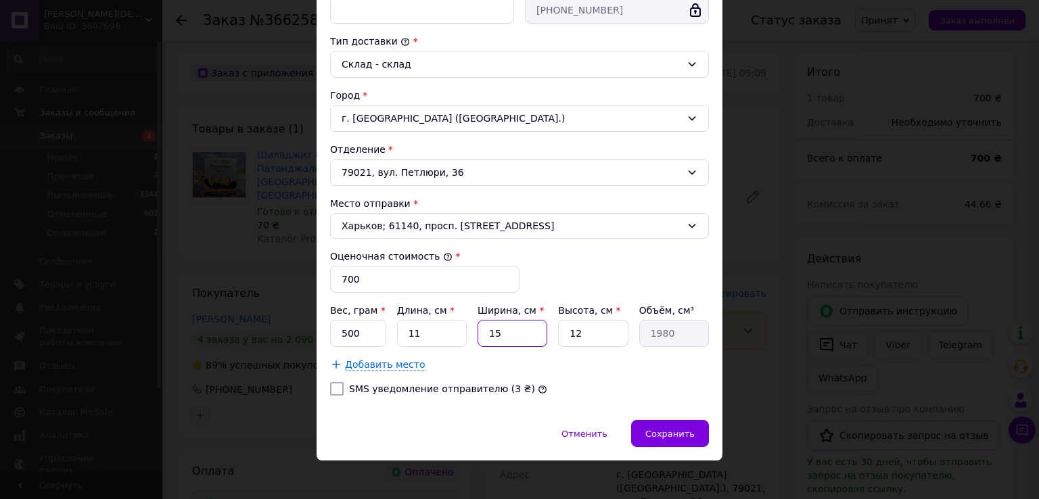
click at [514, 339] on input "15" at bounding box center [512, 333] width 70 height 27
type input "1"
type input "132"
type input "11"
type input "1452"
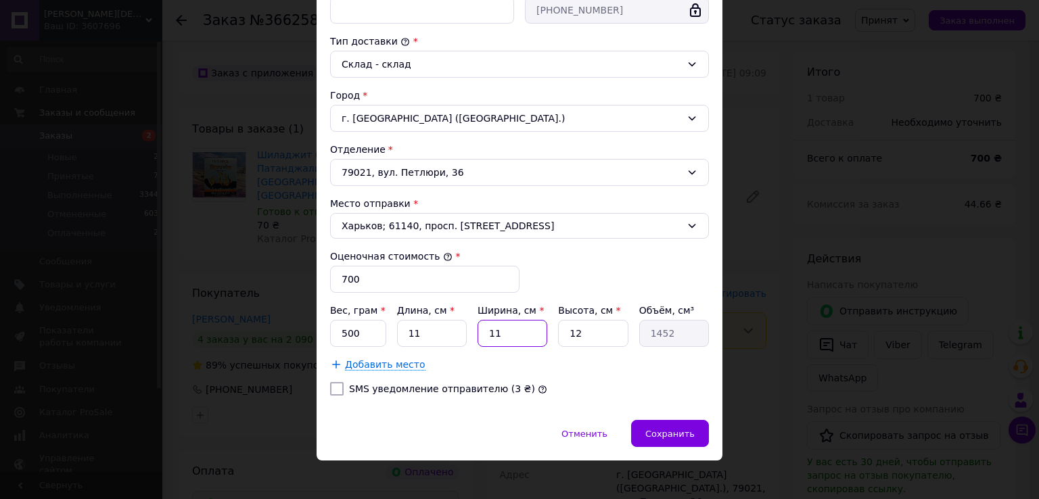
type input "1"
type input "132"
type input "10"
type input "1320"
type input "10"
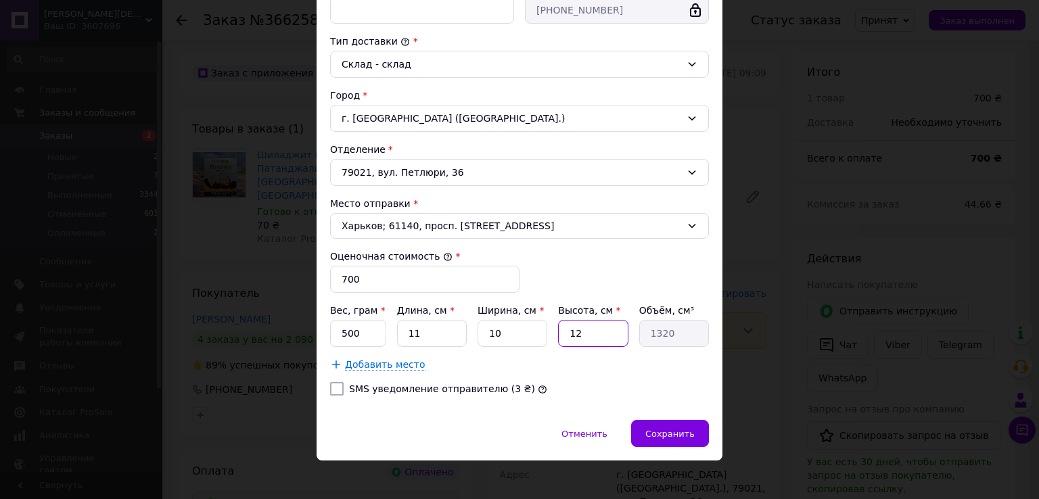
click at [607, 326] on input "12" at bounding box center [593, 333] width 70 height 27
type input "1"
type input "110"
type input "10"
type input "1100"
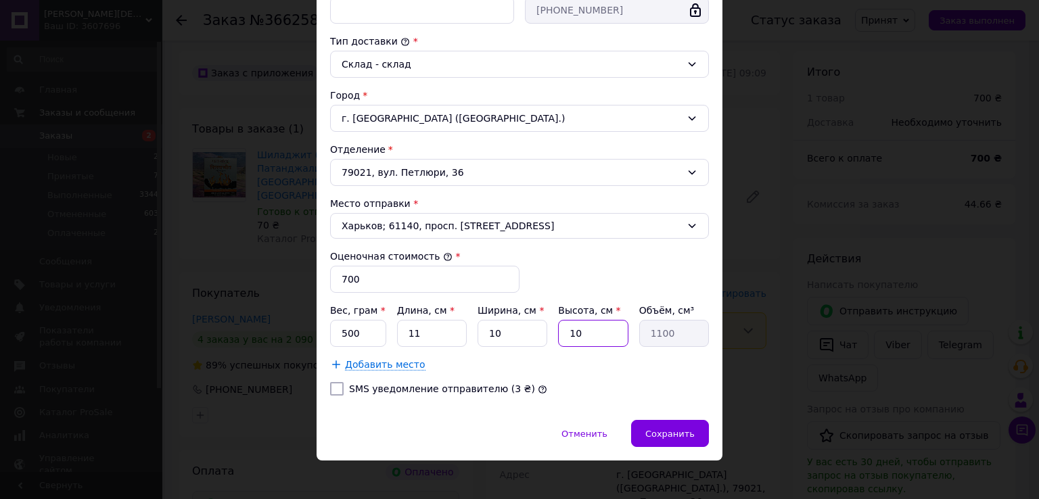
type input "10"
click at [436, 323] on input "11" at bounding box center [432, 333] width 70 height 27
type input "1"
type input "100"
type input "10"
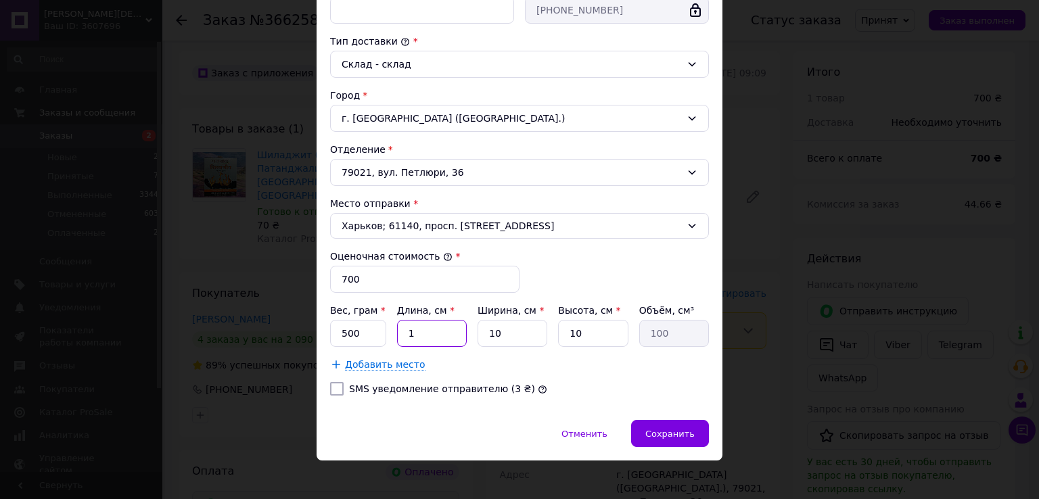
type input "1000"
type input "10"
click at [676, 420] on div "Сохранить" at bounding box center [670, 433] width 78 height 27
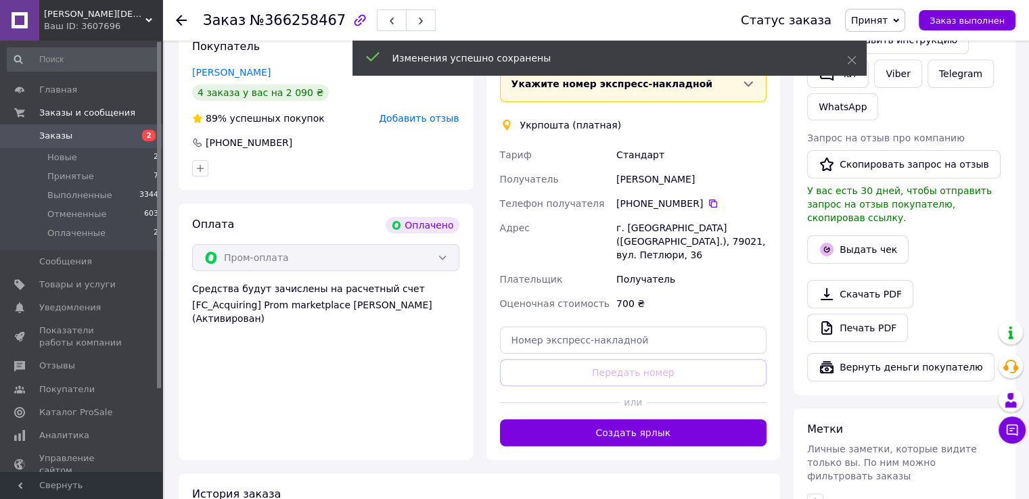
scroll to position [313, 0]
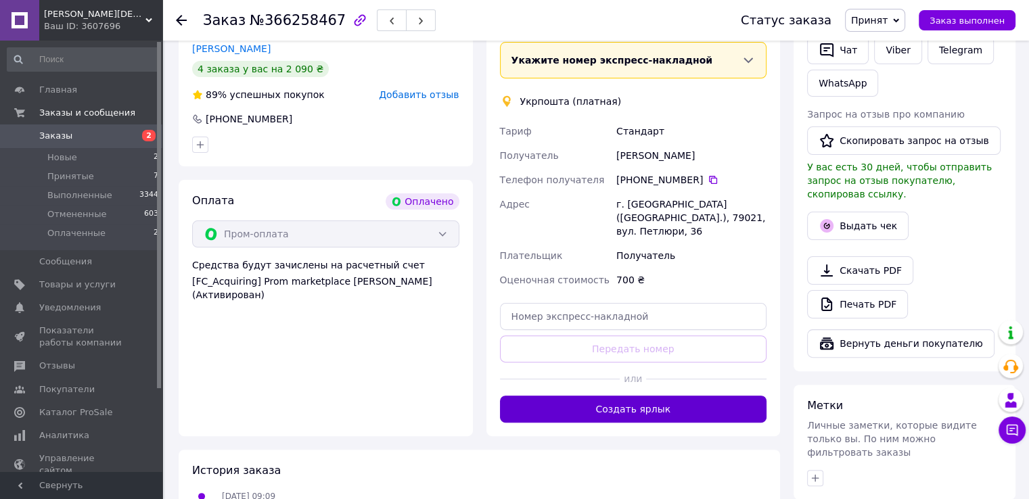
click at [611, 396] on button "Создать ярлык" at bounding box center [633, 409] width 267 height 27
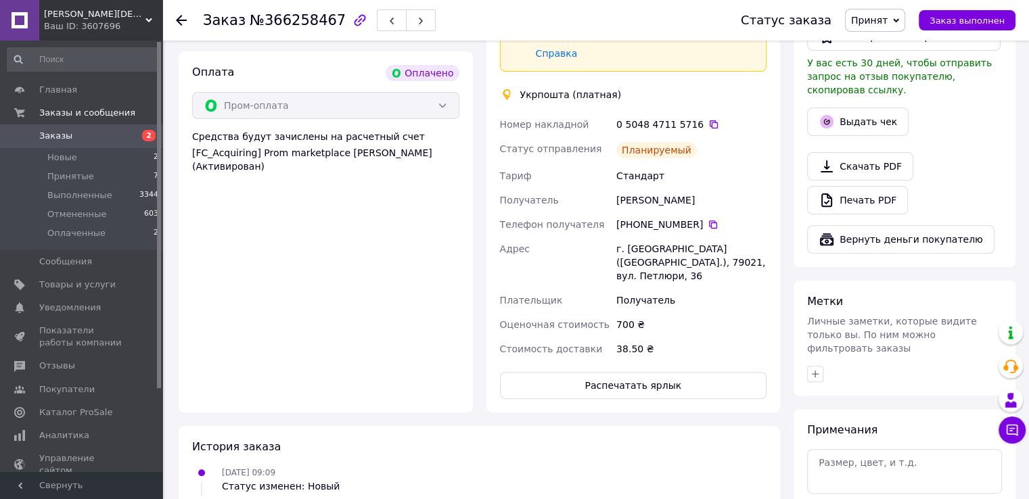
scroll to position [448, 0]
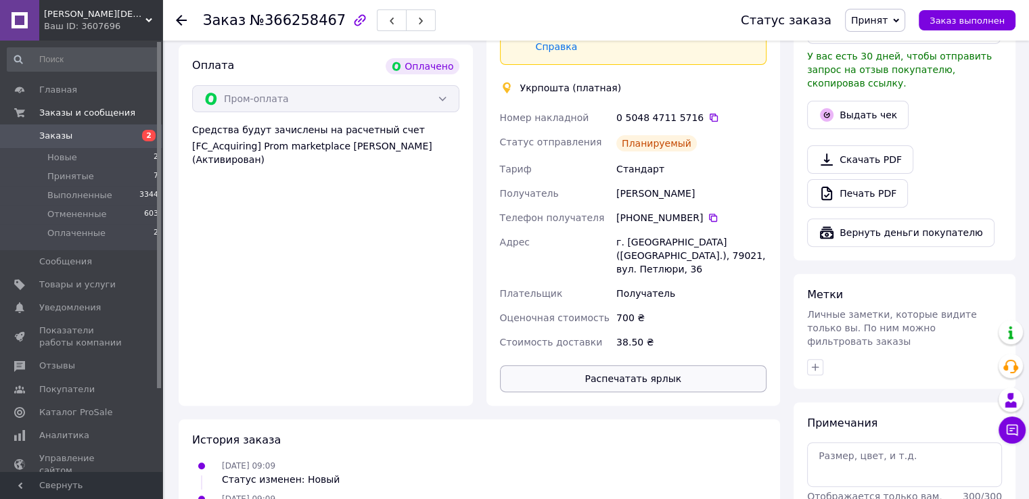
click at [644, 365] on button "Распечатать ярлык" at bounding box center [633, 378] width 267 height 27
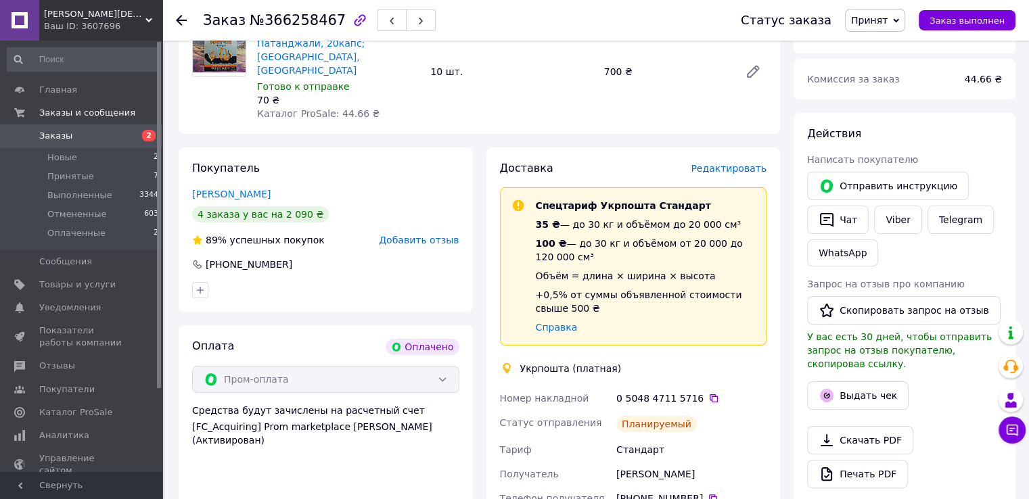
scroll to position [0, 0]
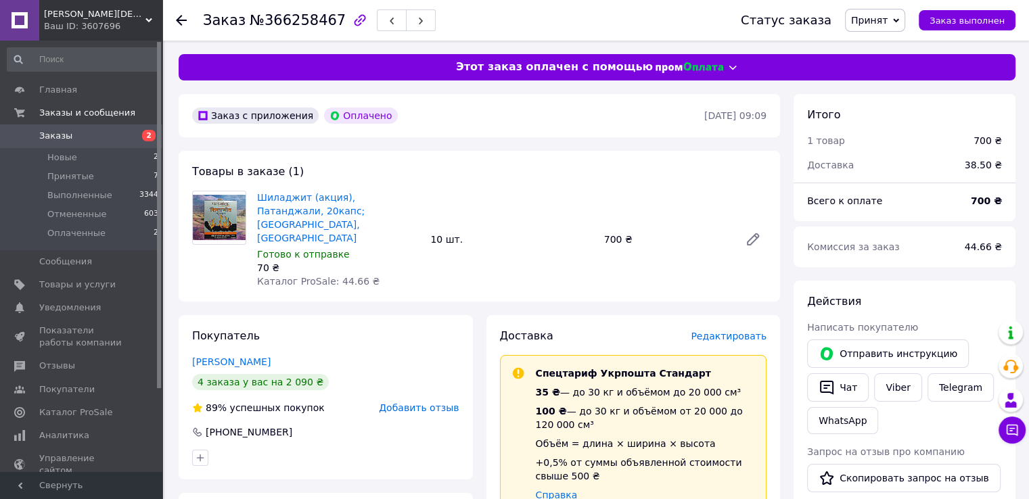
click at [63, 139] on span "Заказы" at bounding box center [55, 136] width 33 height 12
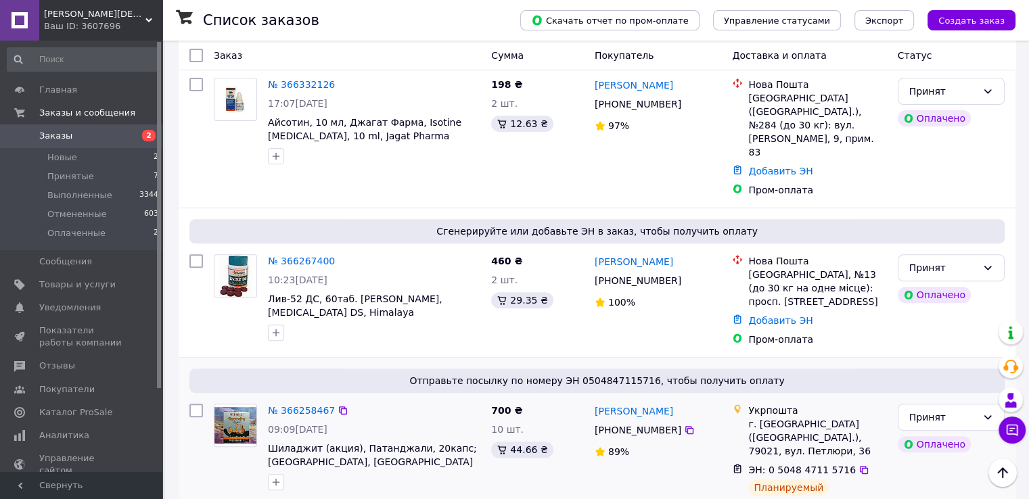
scroll to position [406, 0]
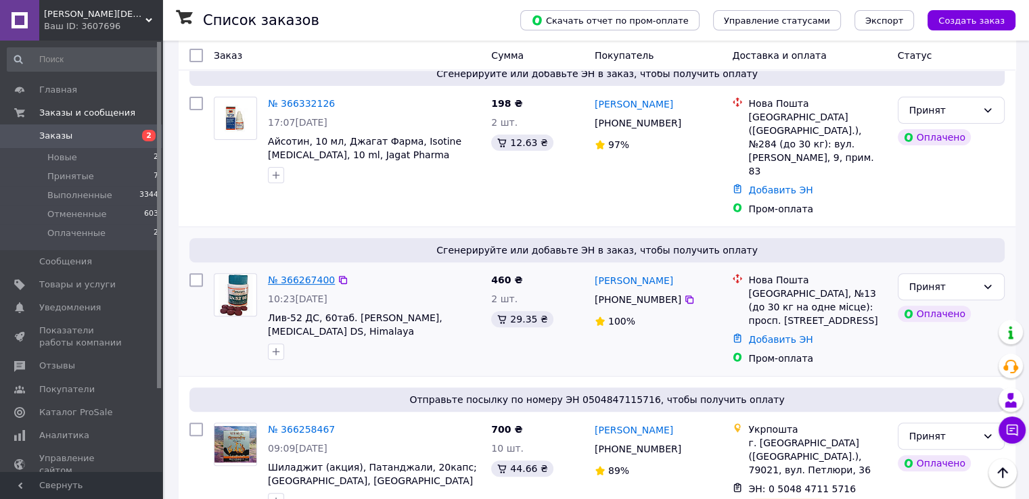
click at [313, 275] on link "№ 366267400" at bounding box center [301, 280] width 67 height 11
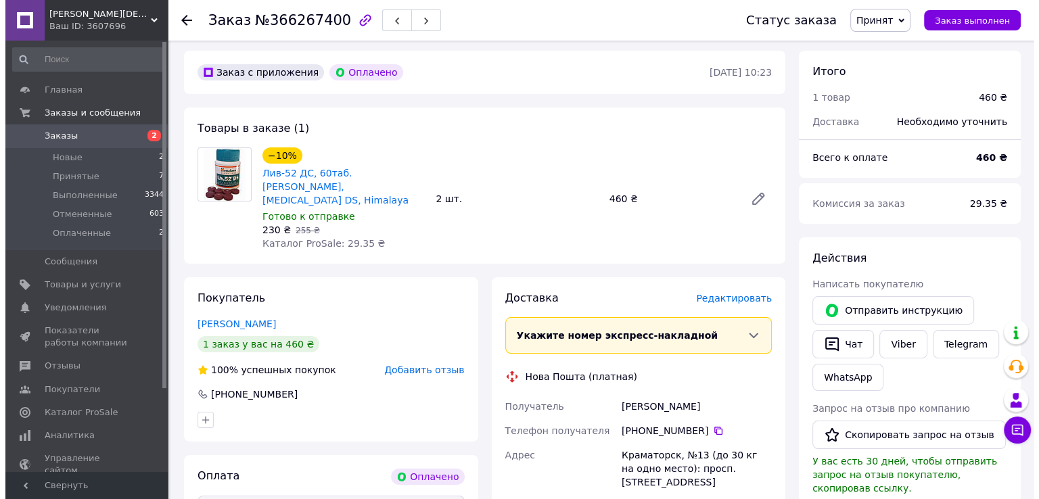
scroll to position [68, 0]
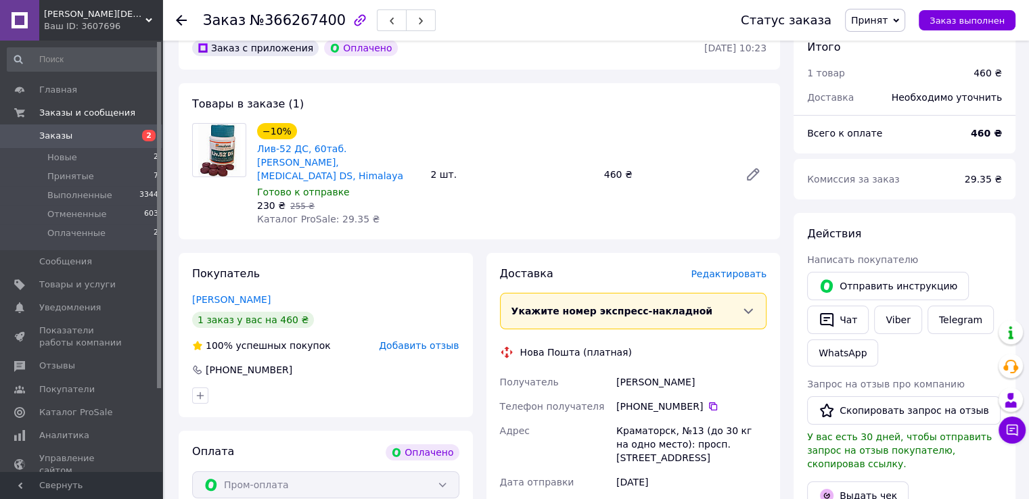
click at [718, 268] on span "Редактировать" at bounding box center [728, 273] width 76 height 11
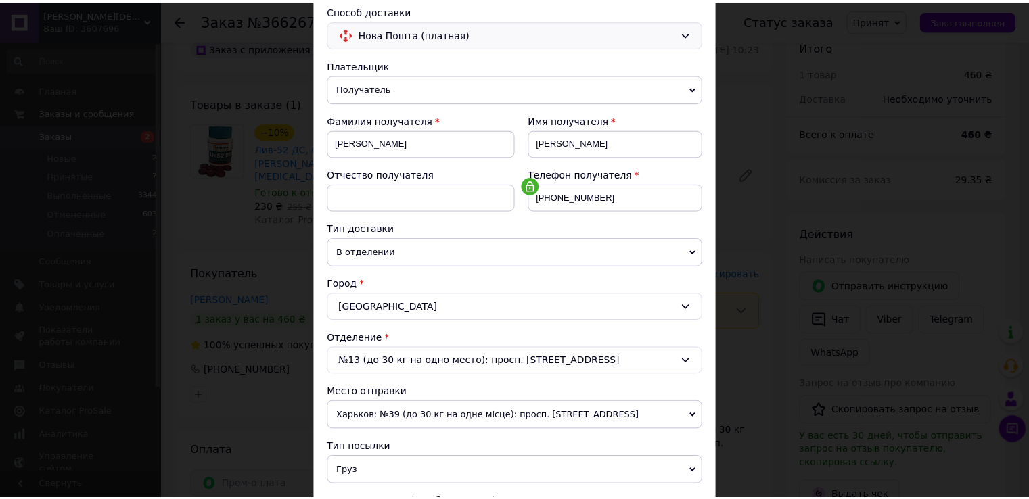
scroll to position [0, 0]
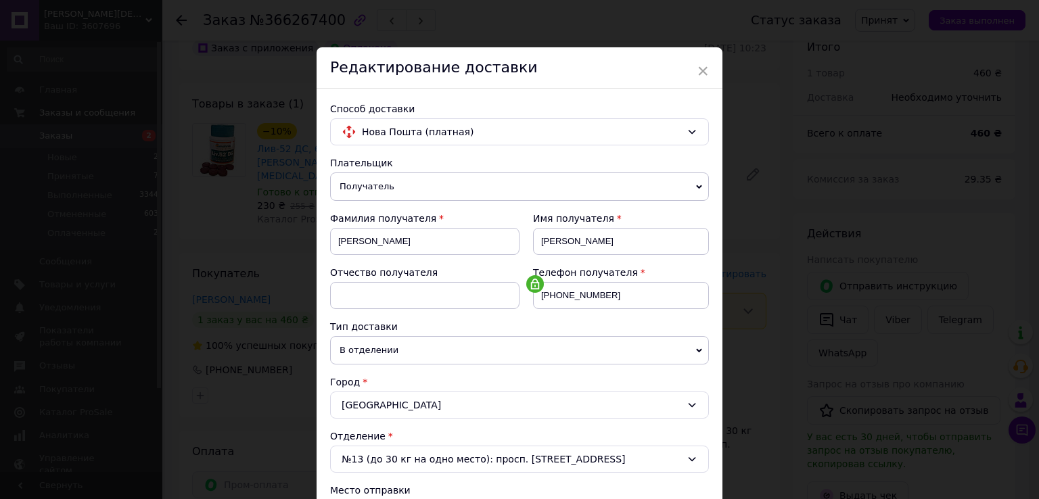
click at [709, 71] on div "Редактирование доставки" at bounding box center [520, 67] width 406 height 41
click at [703, 68] on span "×" at bounding box center [703, 71] width 12 height 23
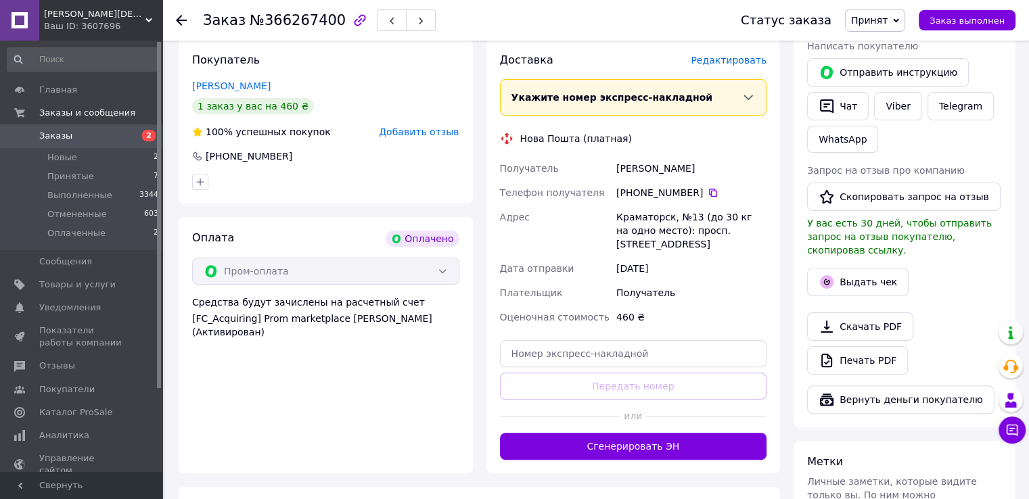
scroll to position [406, 0]
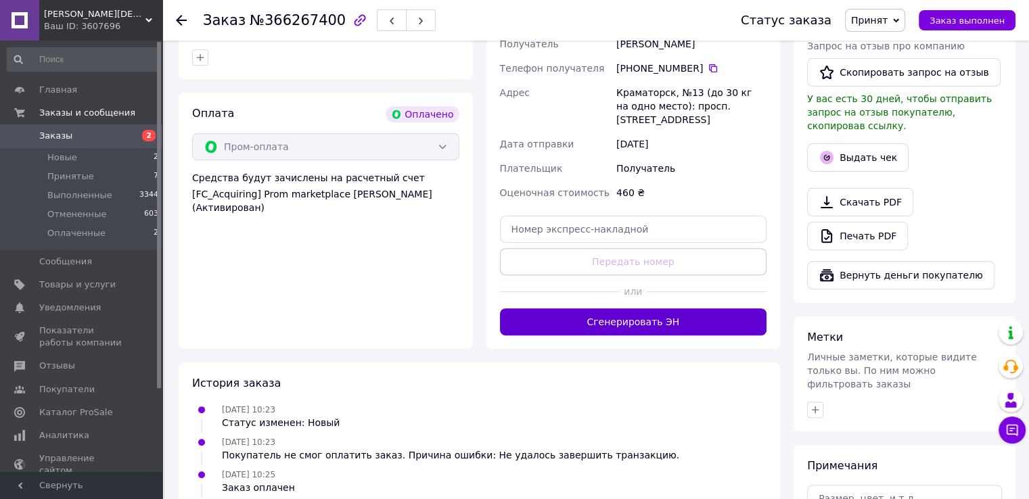
click at [634, 308] on button "Сгенерировать ЭН" at bounding box center [633, 321] width 267 height 27
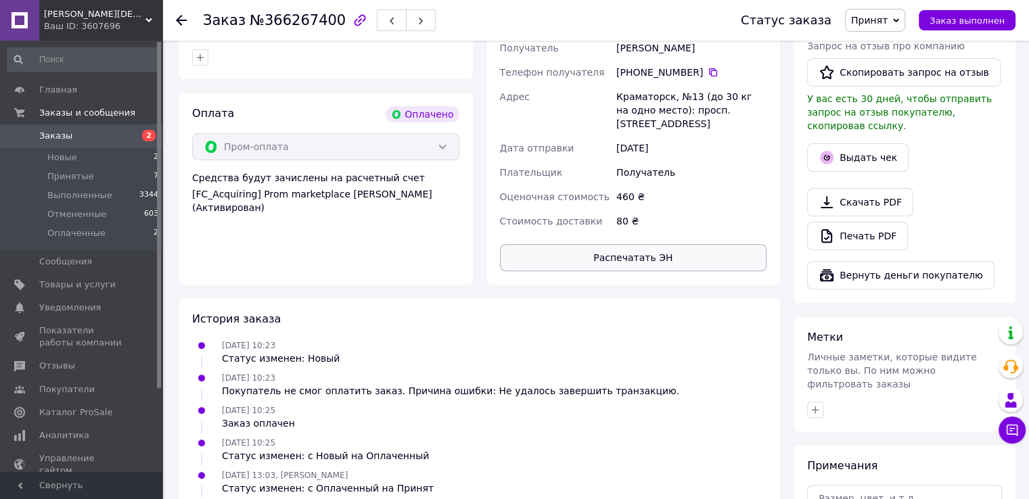
click at [655, 244] on button "Распечатать ЭН" at bounding box center [633, 257] width 267 height 27
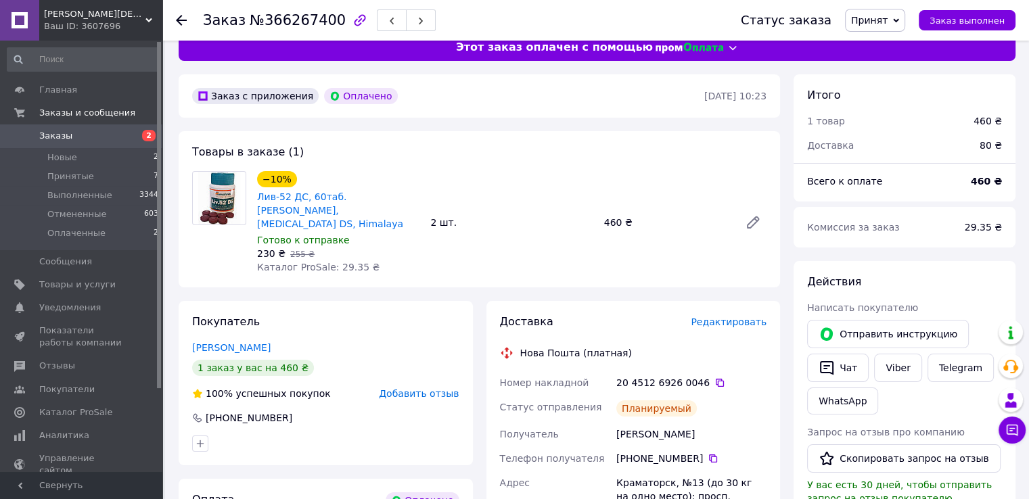
scroll to position [0, 0]
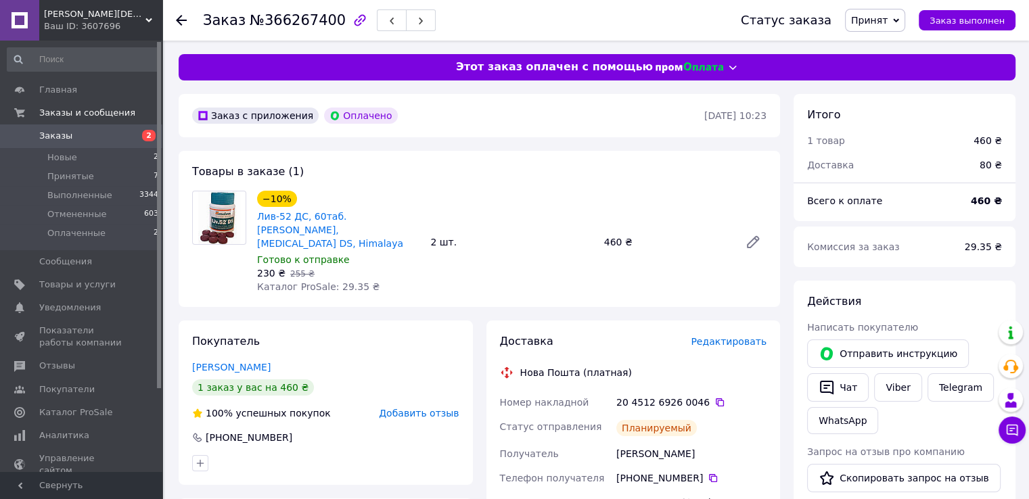
click at [87, 127] on link "Заказы 2" at bounding box center [83, 135] width 166 height 23
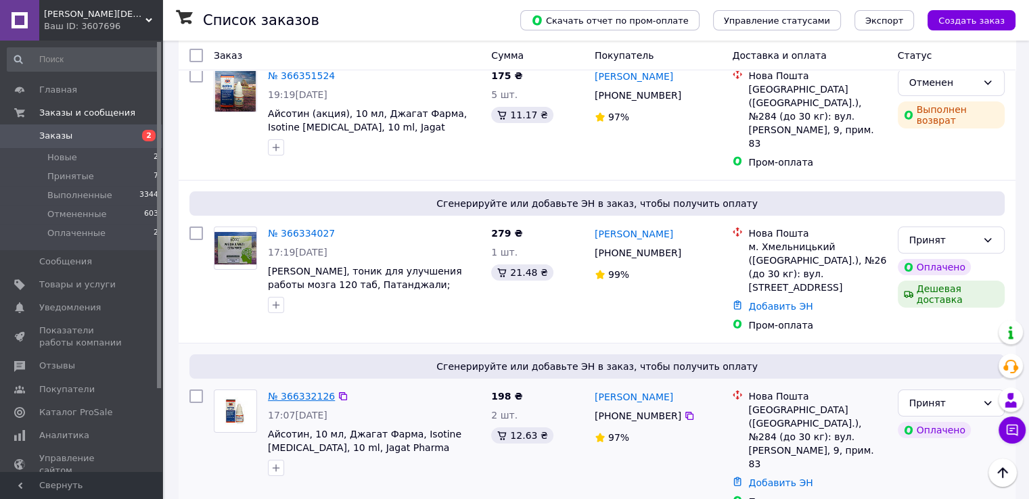
scroll to position [135, 0]
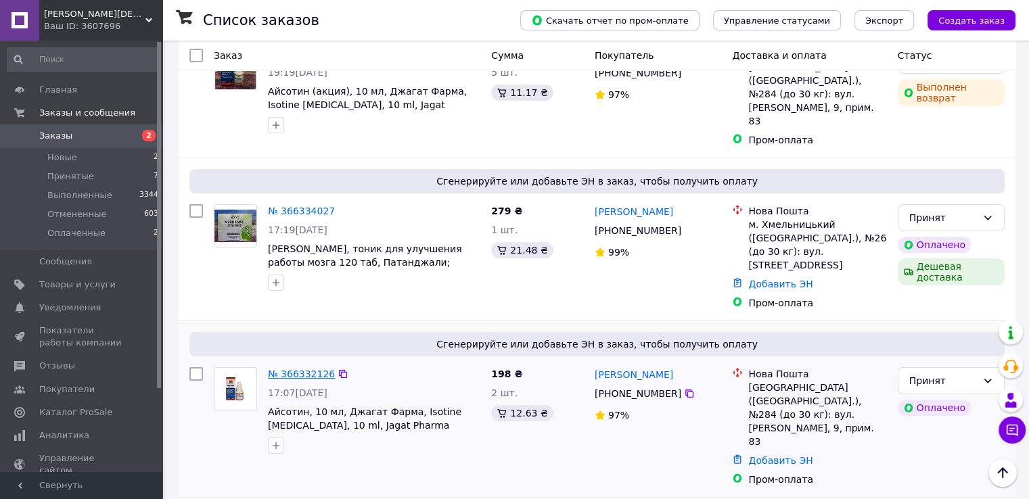
click at [284, 369] on link "№ 366332126" at bounding box center [301, 374] width 67 height 11
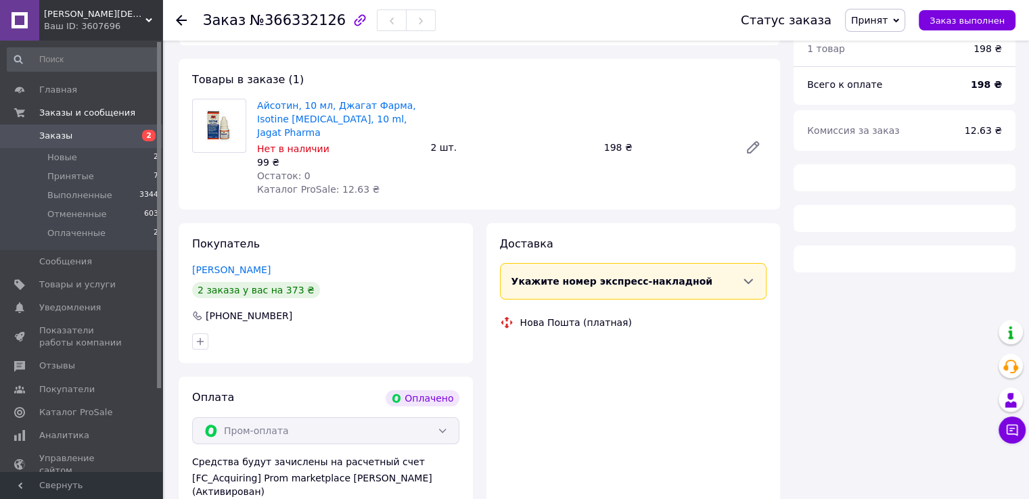
scroll to position [135, 0]
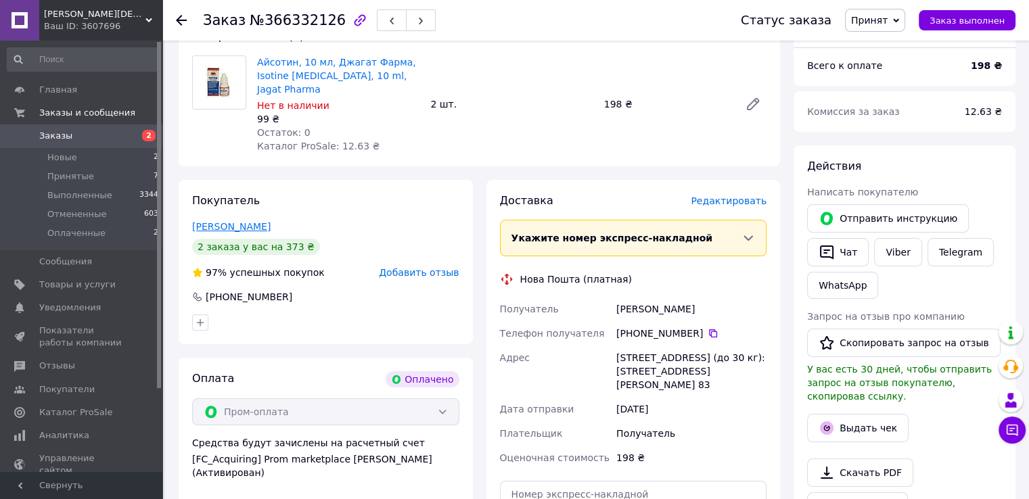
click at [242, 221] on link "[PERSON_NAME]" at bounding box center [231, 226] width 78 height 11
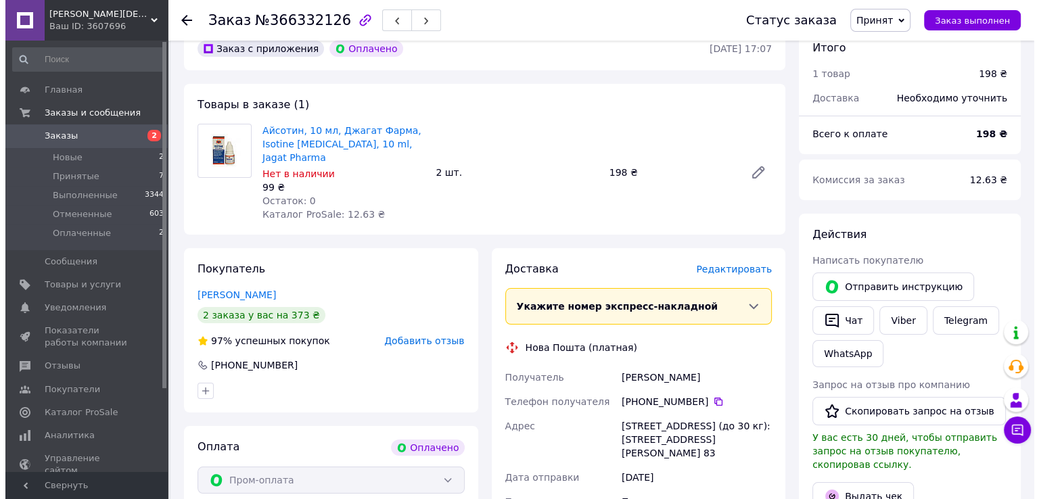
scroll to position [68, 0]
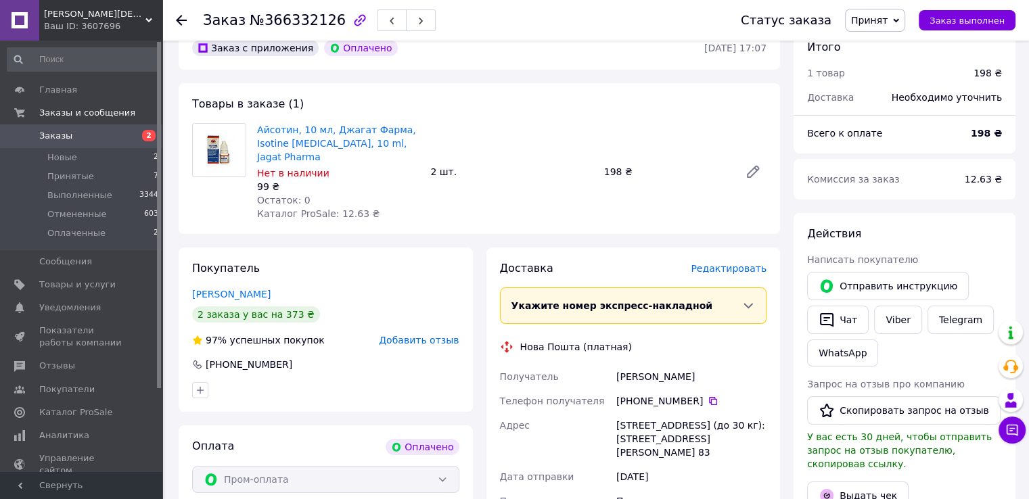
click at [736, 263] on span "Редактировать" at bounding box center [728, 268] width 76 height 11
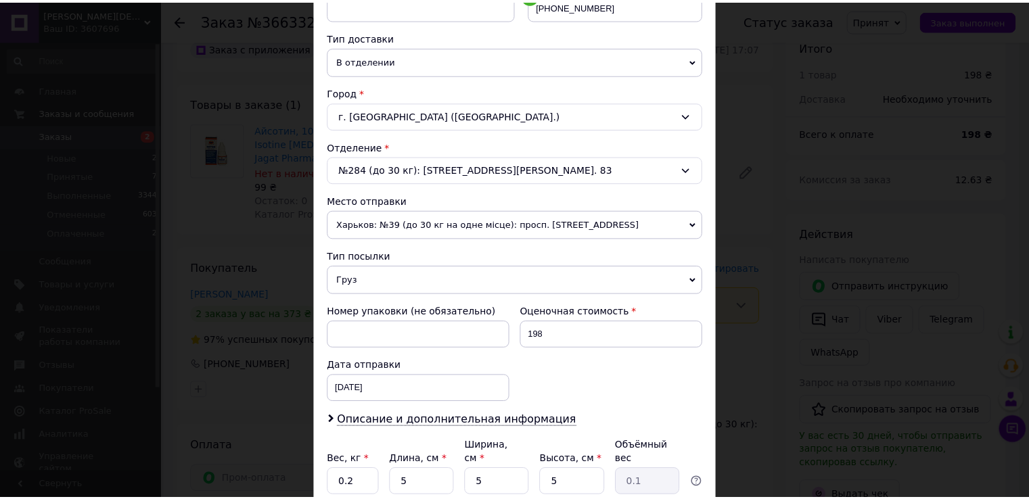
scroll to position [0, 0]
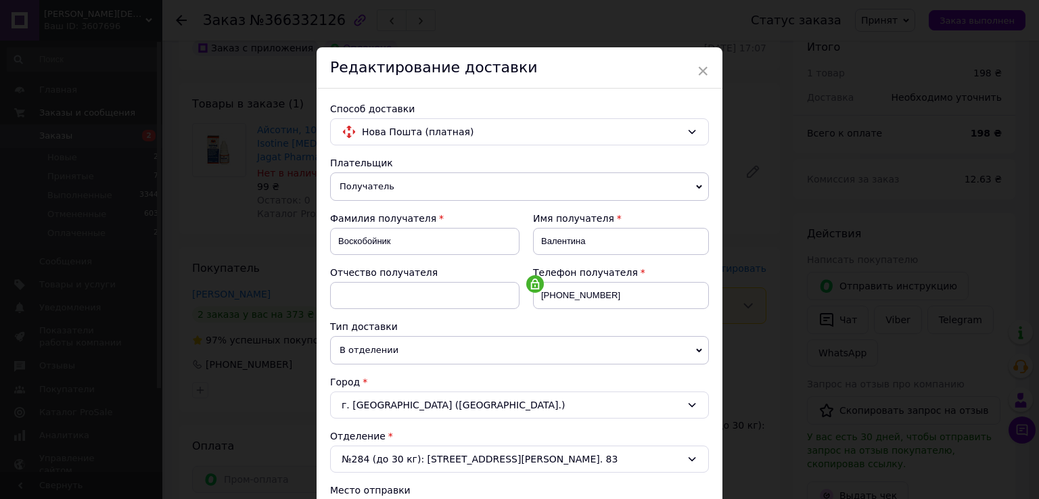
click at [698, 70] on span "×" at bounding box center [703, 71] width 12 height 23
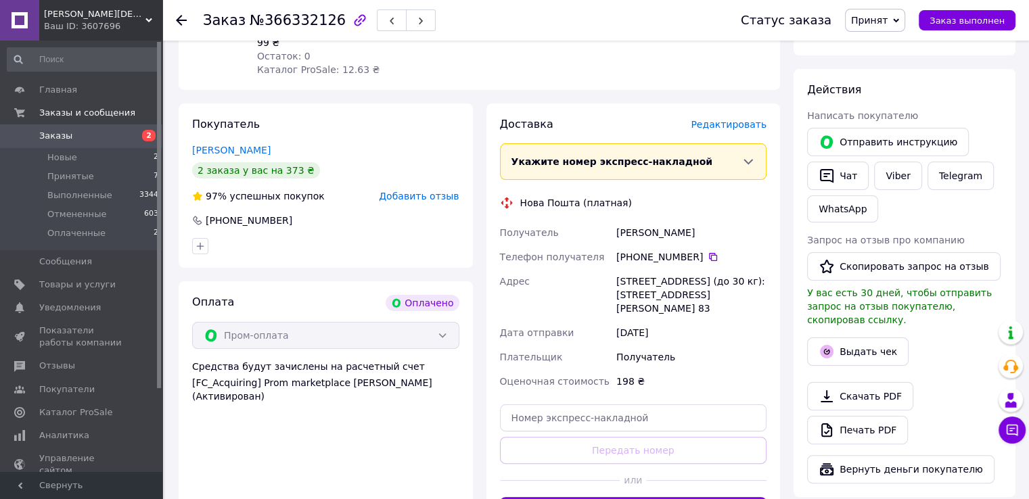
scroll to position [338, 0]
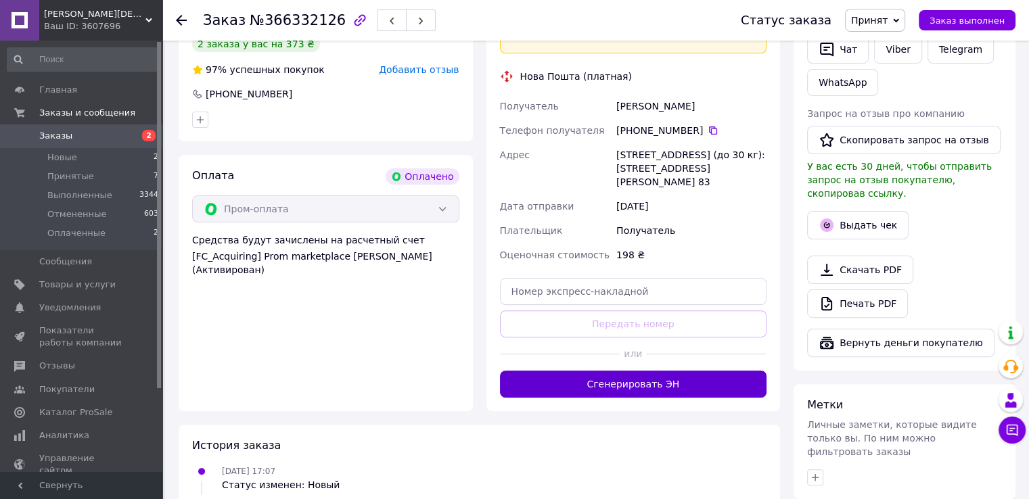
click at [675, 371] on button "Сгенерировать ЭН" at bounding box center [633, 384] width 267 height 27
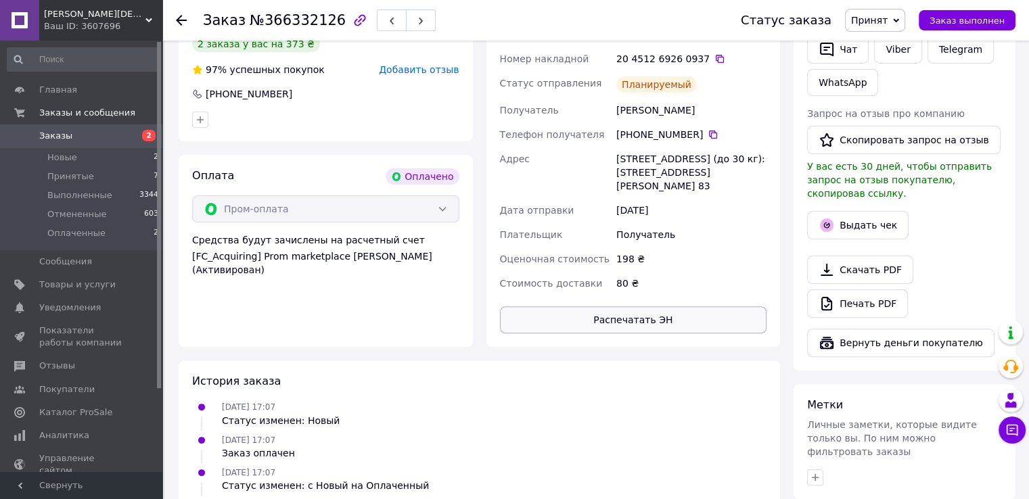
click at [657, 312] on button "Распечатать ЭН" at bounding box center [633, 319] width 267 height 27
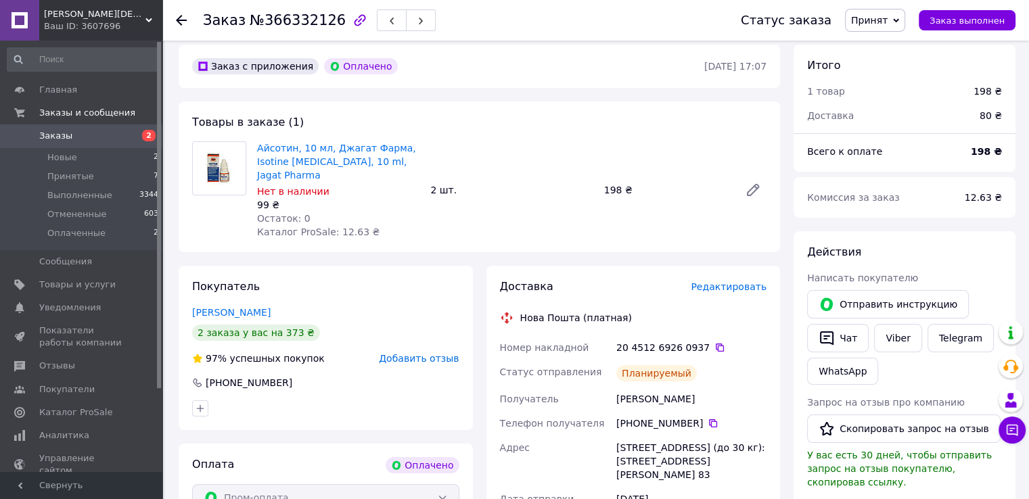
scroll to position [0, 0]
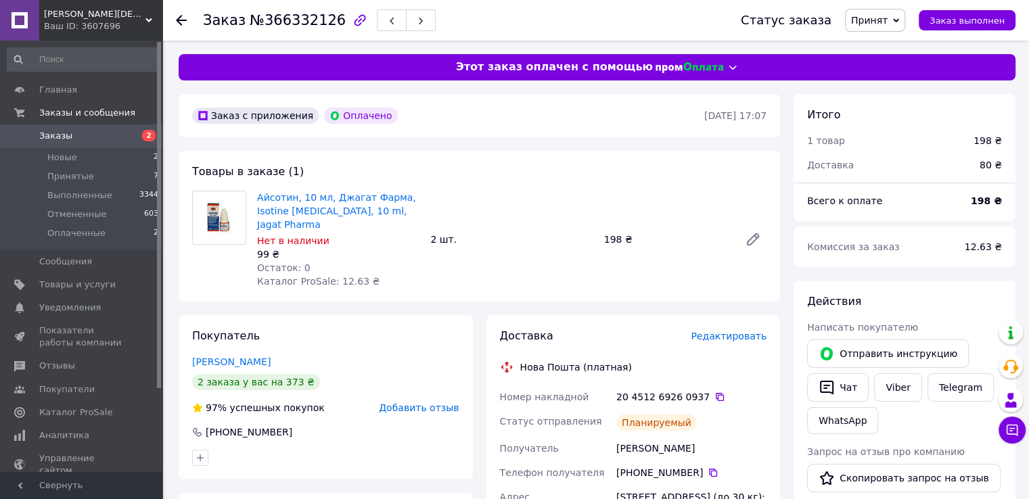
click at [49, 137] on span "Заказы" at bounding box center [55, 136] width 33 height 12
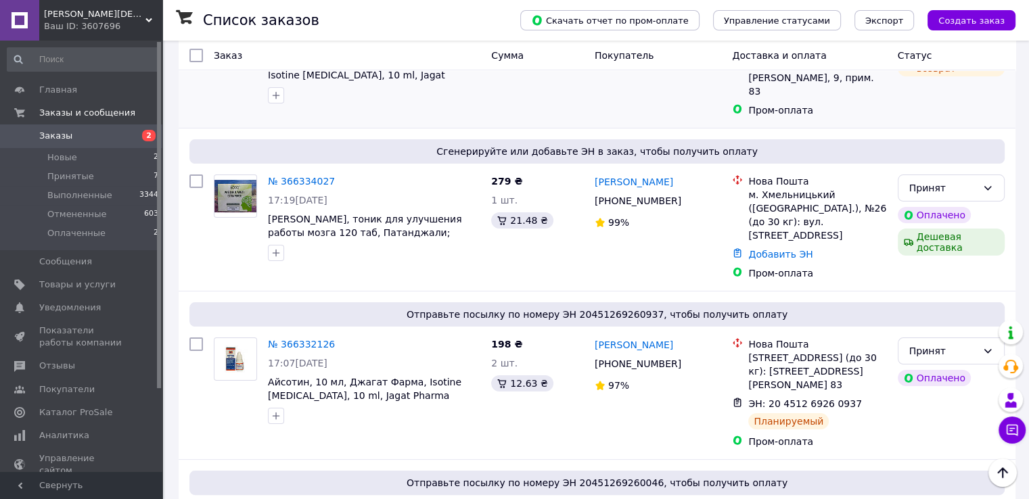
scroll to position [135, 0]
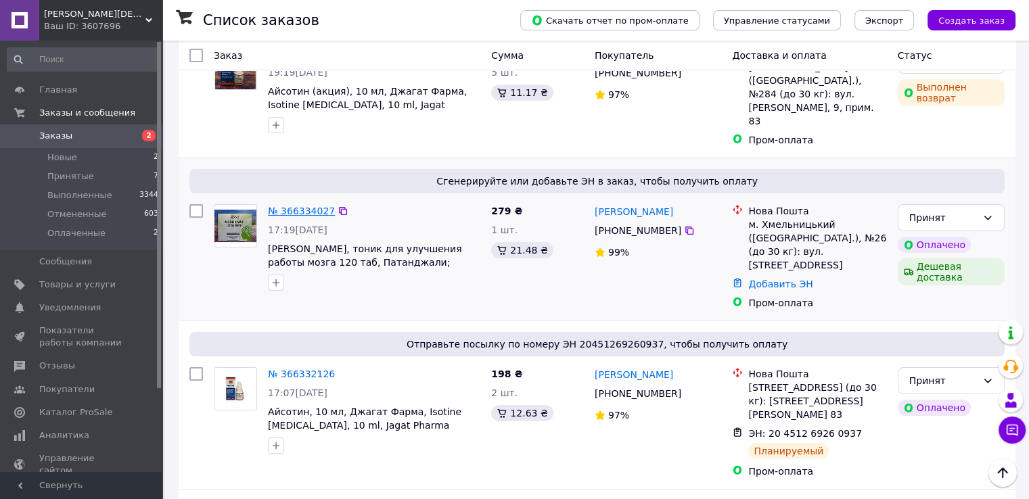
click at [289, 206] on link "№ 366334027" at bounding box center [301, 211] width 67 height 11
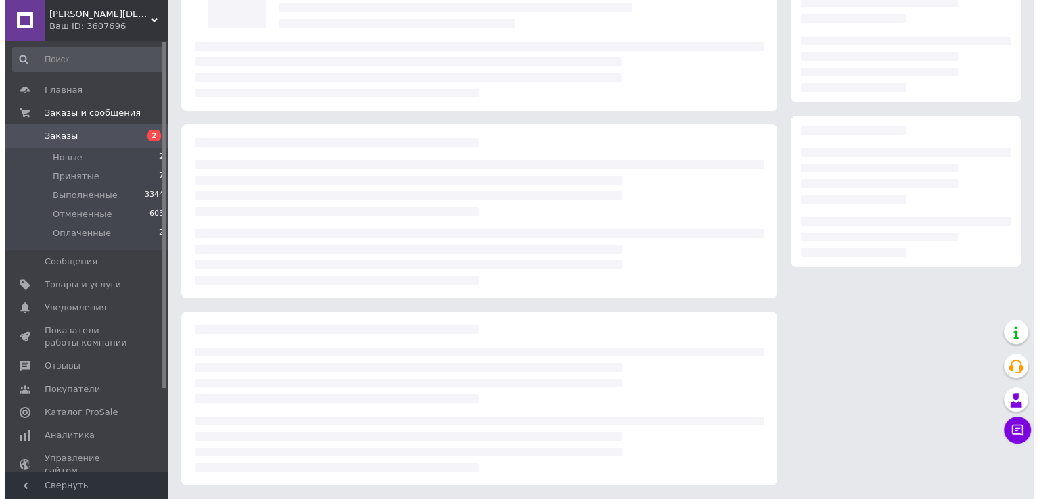
scroll to position [135, 0]
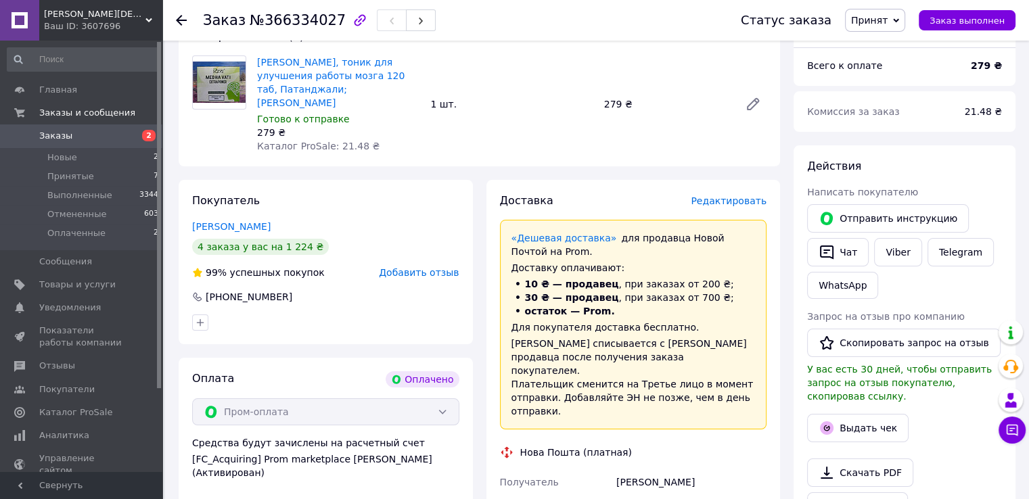
click at [722, 195] on span "Редактировать" at bounding box center [728, 200] width 76 height 11
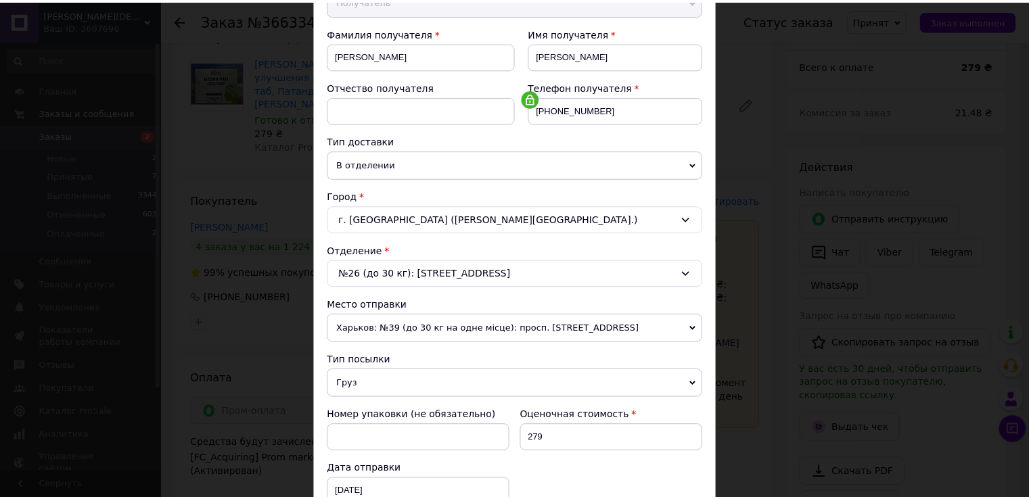
scroll to position [0, 0]
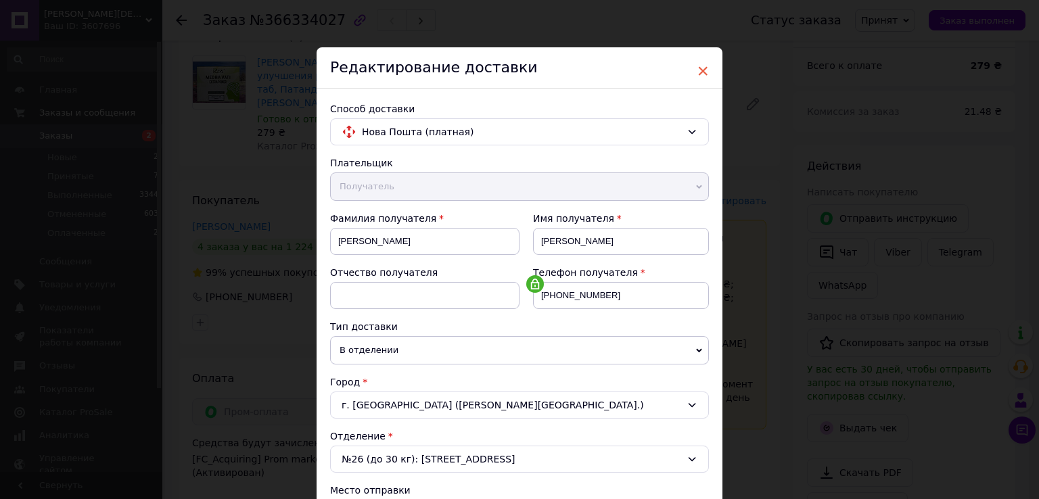
click at [702, 68] on span "×" at bounding box center [703, 71] width 12 height 23
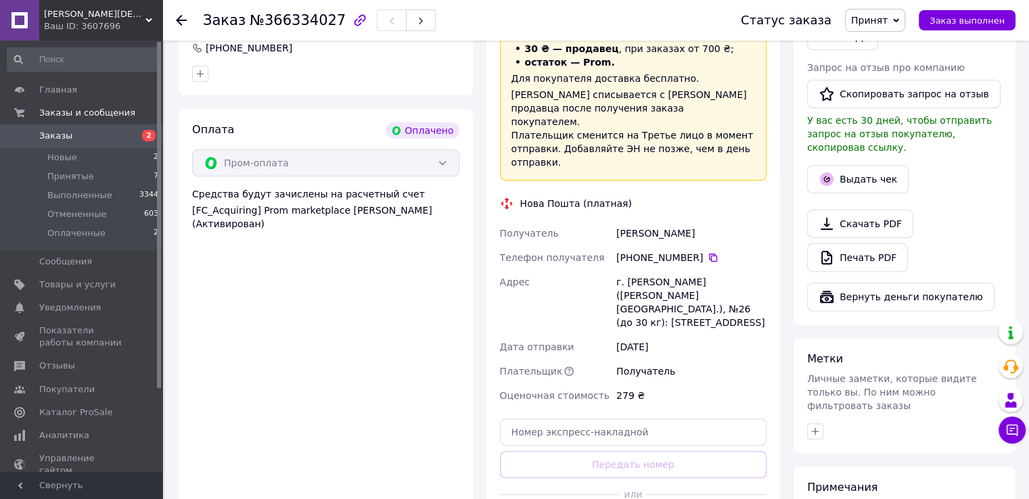
scroll to position [473, 0]
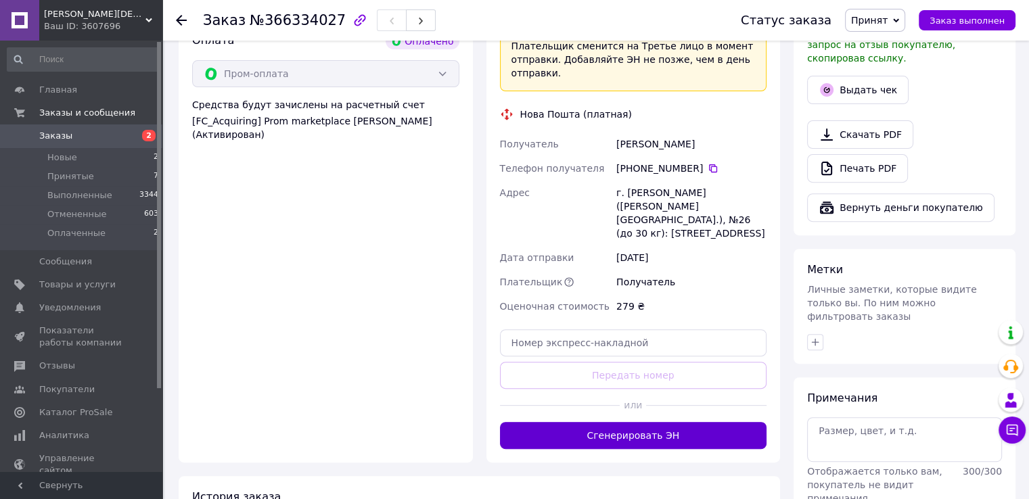
click at [648, 422] on button "Сгенерировать ЭН" at bounding box center [633, 435] width 267 height 27
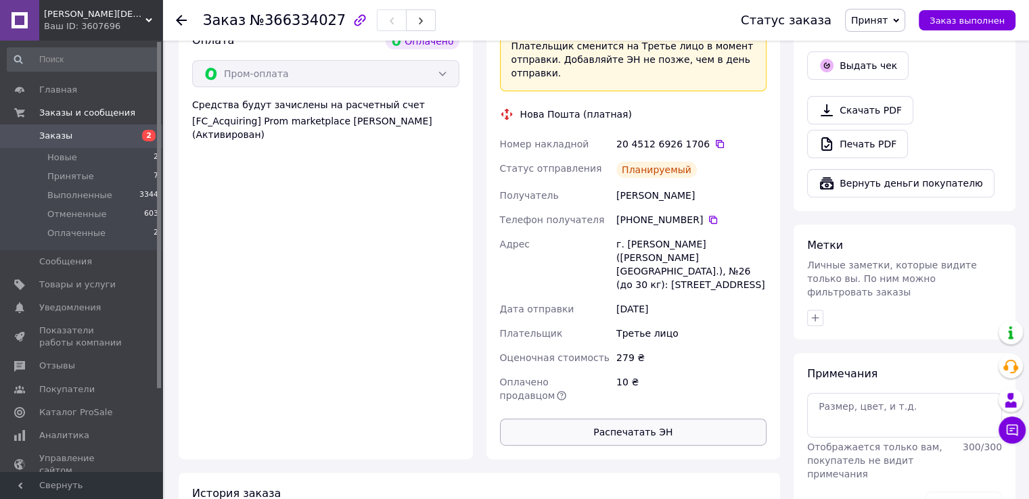
click at [637, 419] on button "Распечатать ЭН" at bounding box center [633, 432] width 267 height 27
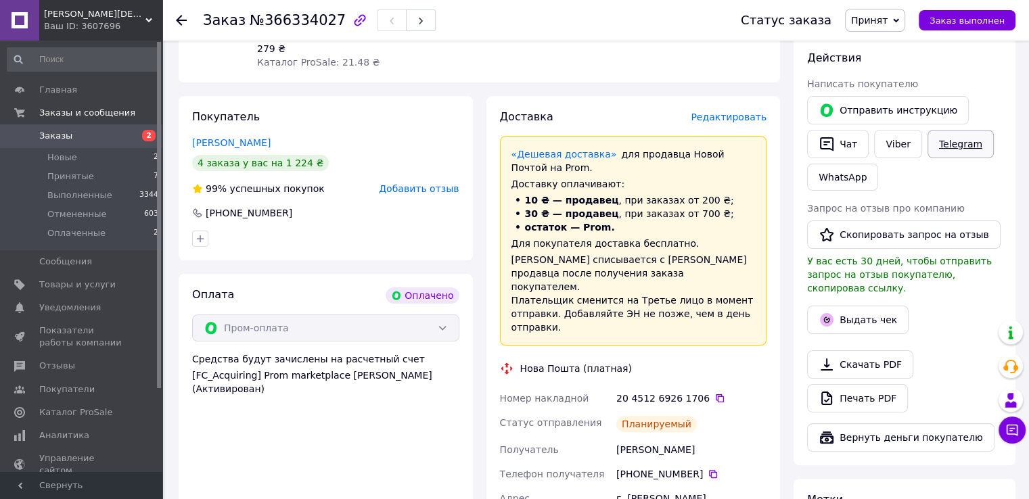
scroll to position [0, 0]
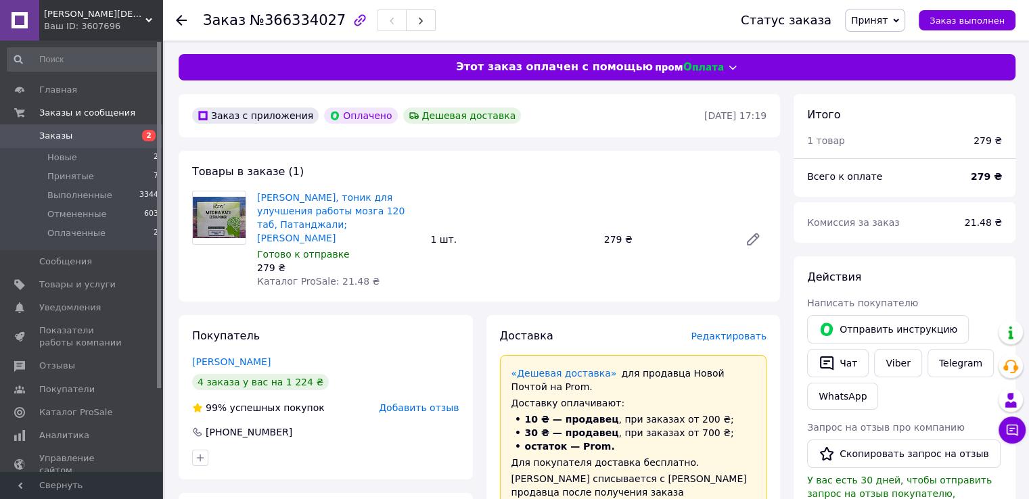
click at [92, 135] on span "Заказы" at bounding box center [82, 136] width 86 height 12
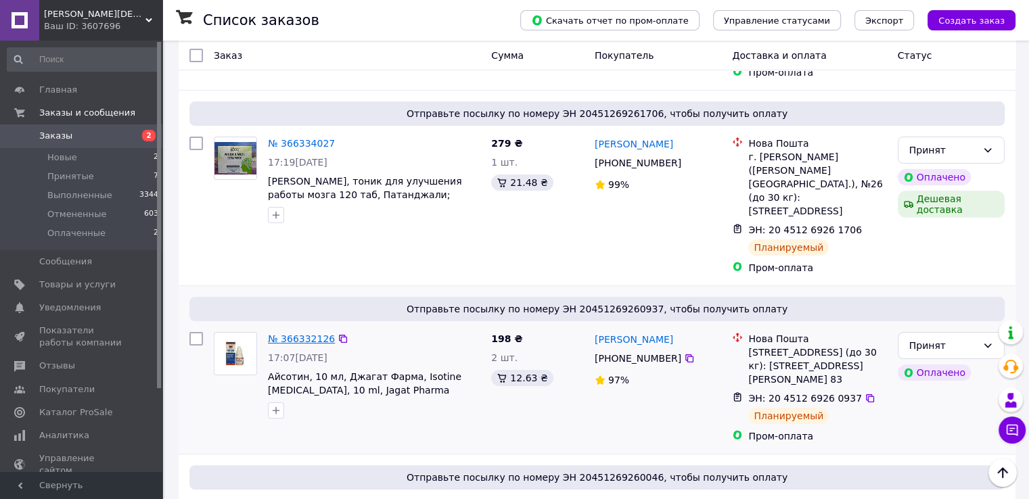
click at [302, 333] on link "№ 366332126" at bounding box center [301, 338] width 67 height 11
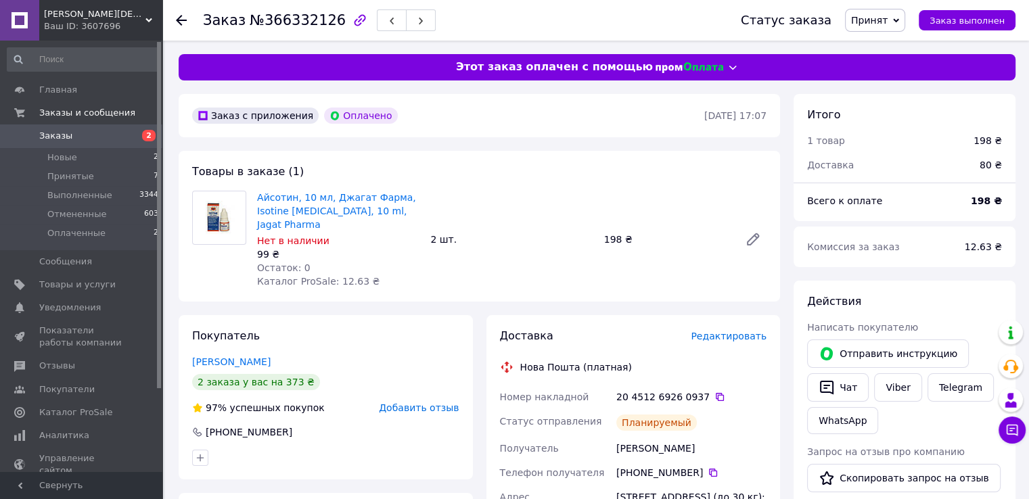
click at [84, 139] on span "Заказы" at bounding box center [82, 136] width 86 height 12
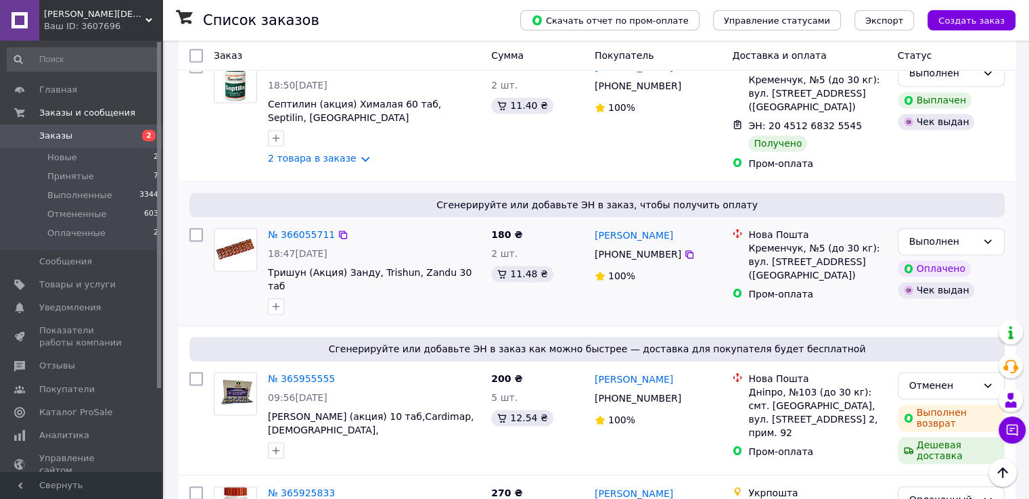
scroll to position [1961, 0]
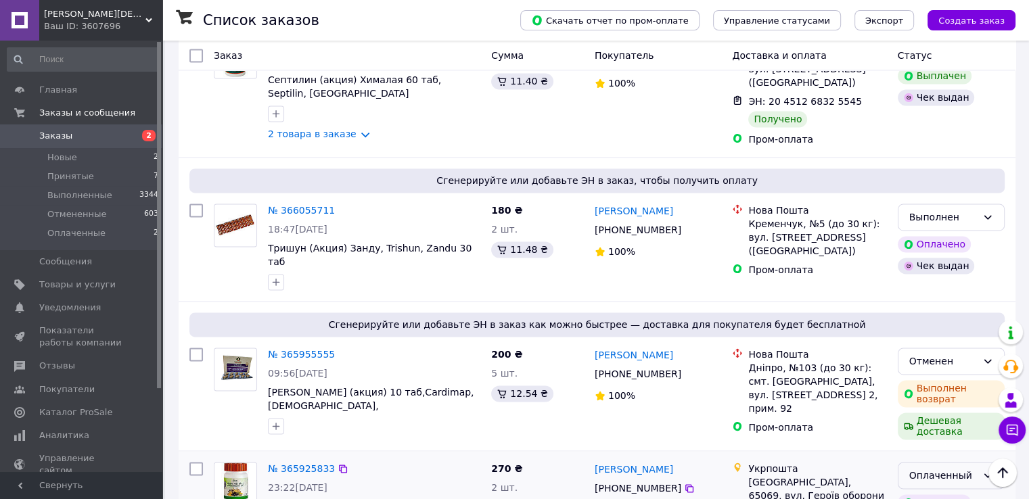
click at [986, 470] on icon at bounding box center [987, 475] width 11 height 11
click at [931, 390] on li "Выполнен" at bounding box center [950, 391] width 106 height 24
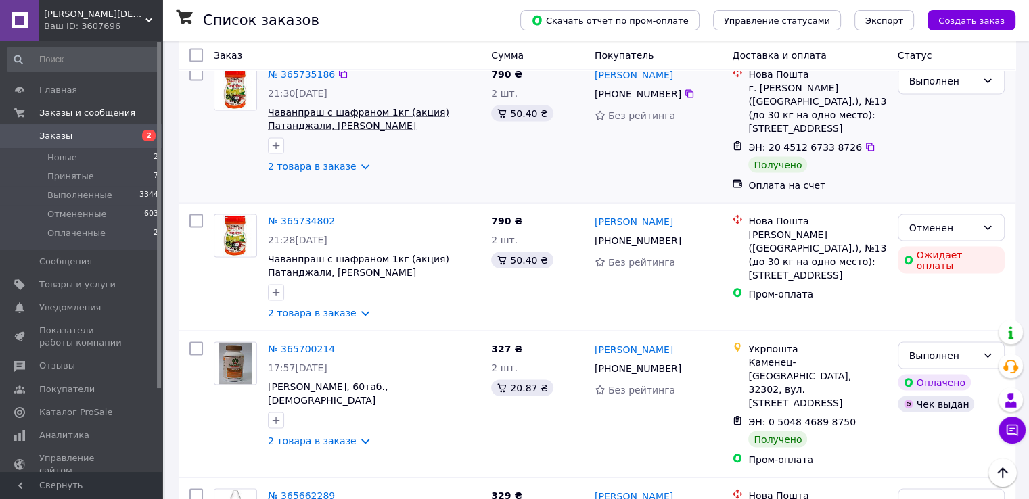
scroll to position [2623, 0]
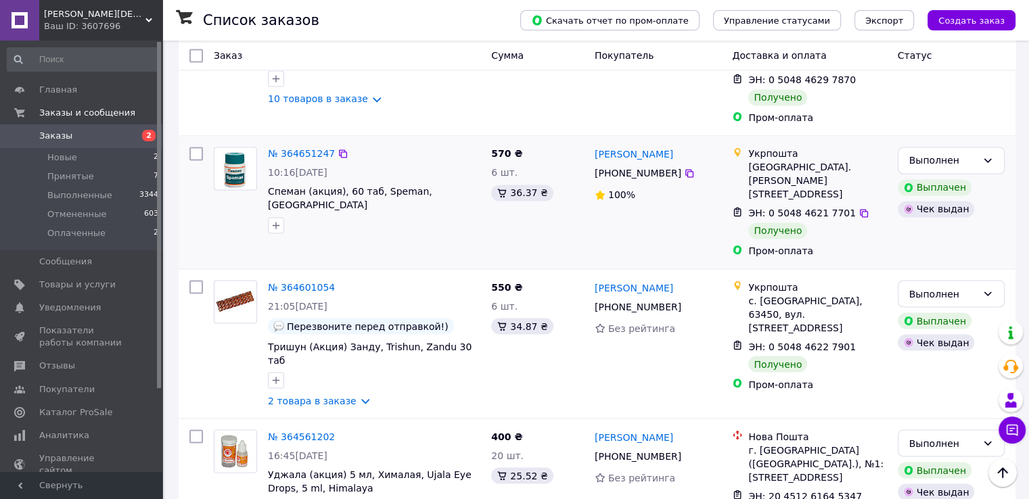
scroll to position [2310, 0]
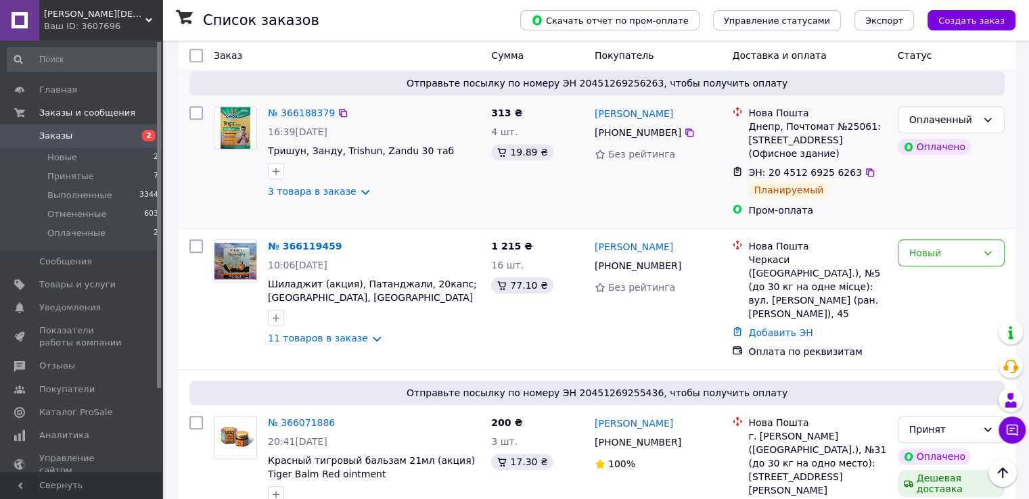
scroll to position [1353, 0]
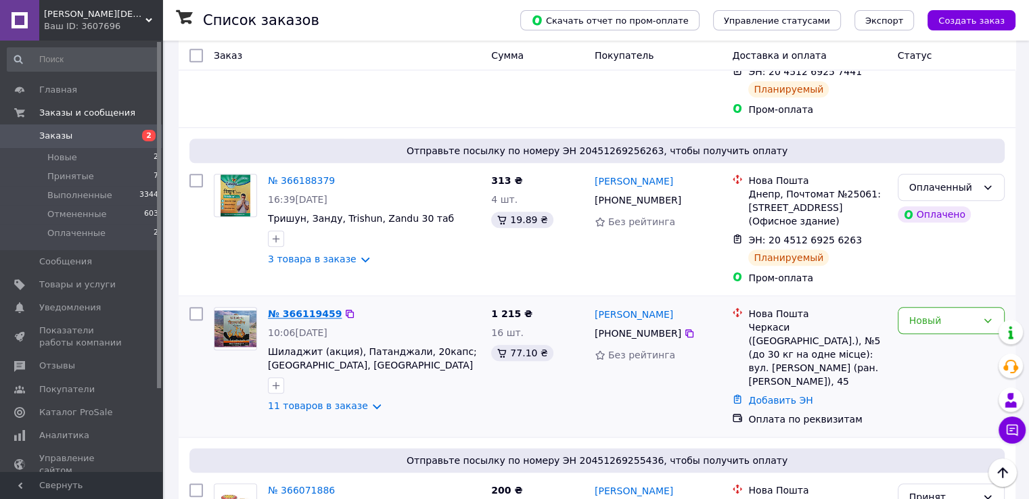
click at [307, 308] on link "№ 366119459" at bounding box center [305, 313] width 74 height 11
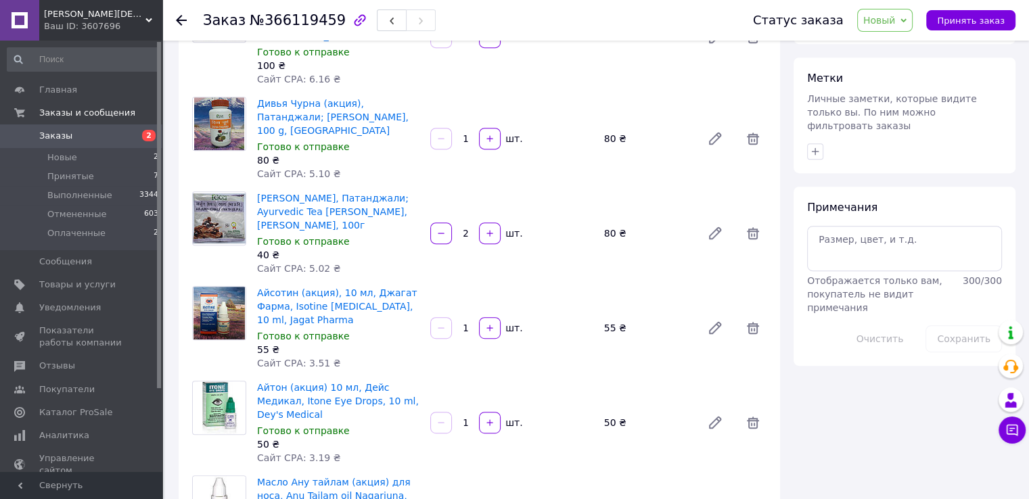
scroll to position [676, 0]
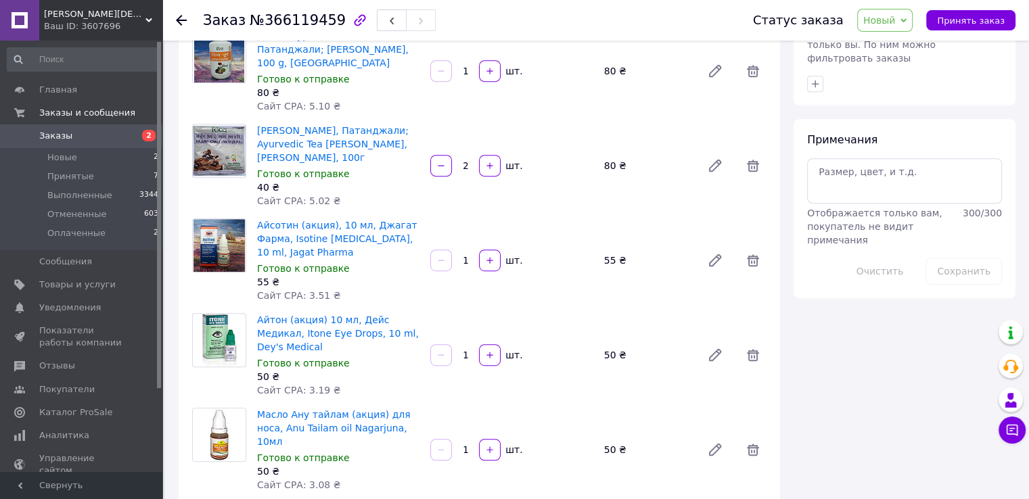
click at [78, 133] on span "Заказы" at bounding box center [82, 136] width 86 height 12
